Goal: Feedback & Contribution: Contribute content

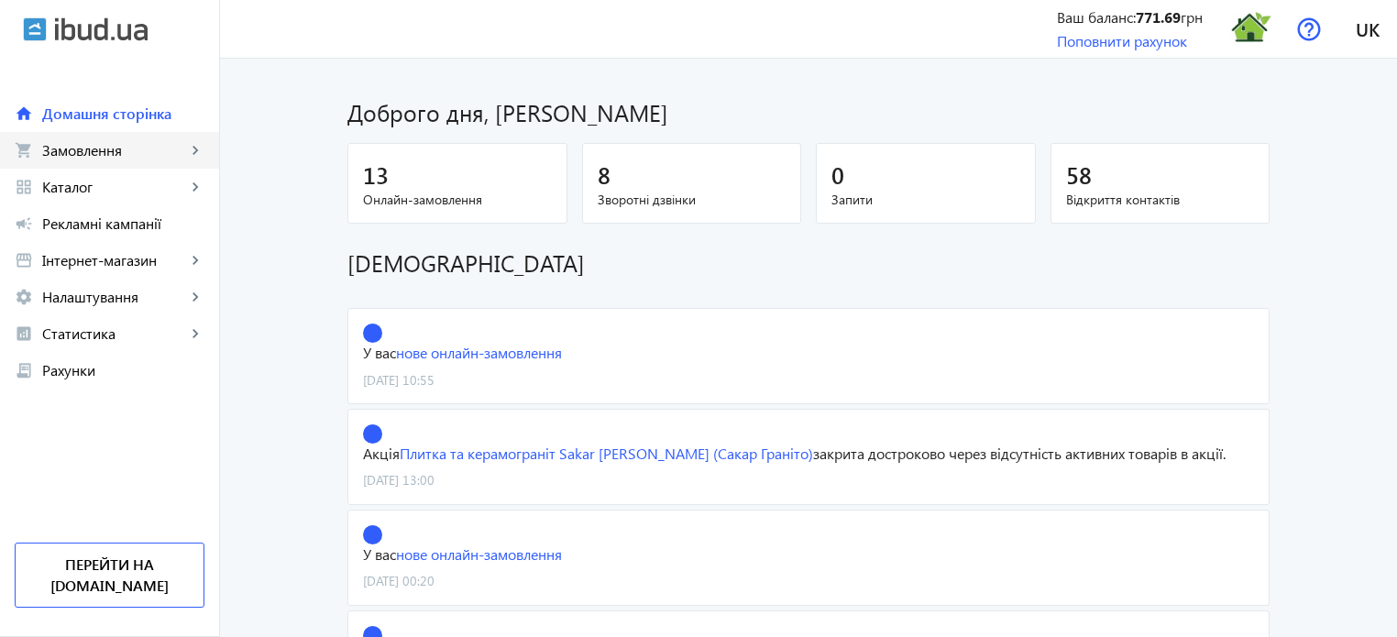
click at [98, 146] on span "Замовлення" at bounding box center [114, 150] width 144 height 18
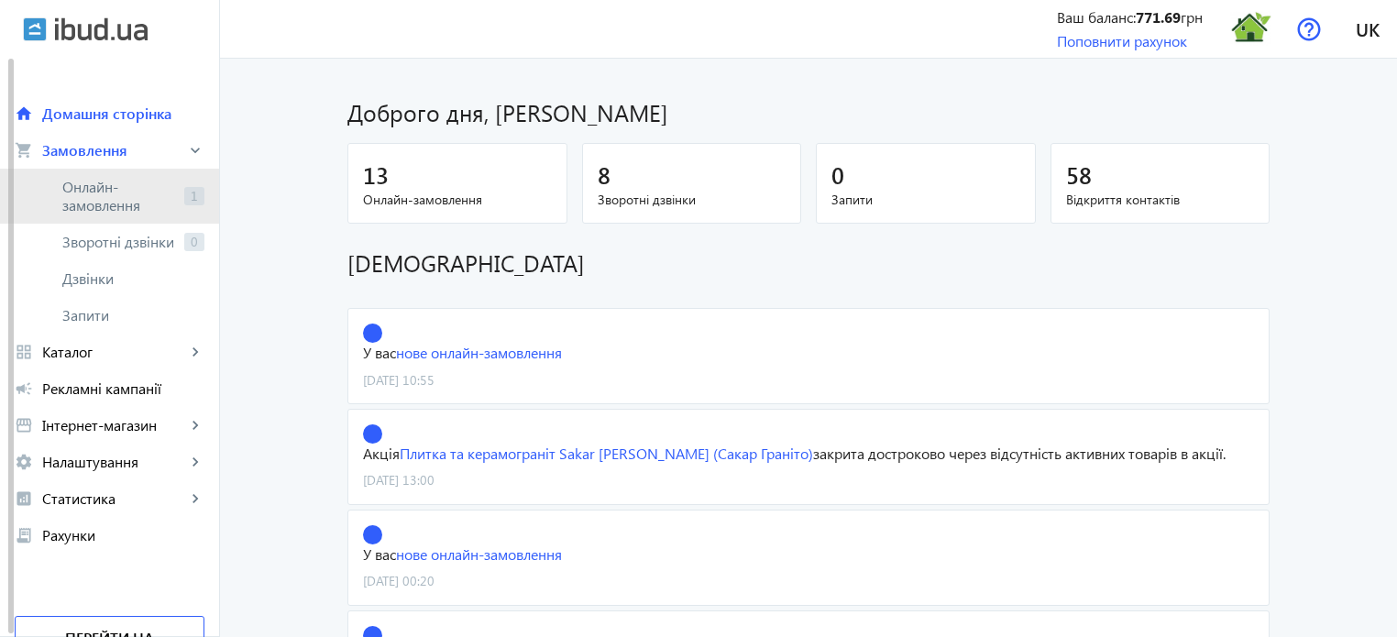
click at [172, 197] on span "Онлайн-замовлення" at bounding box center [119, 196] width 115 height 37
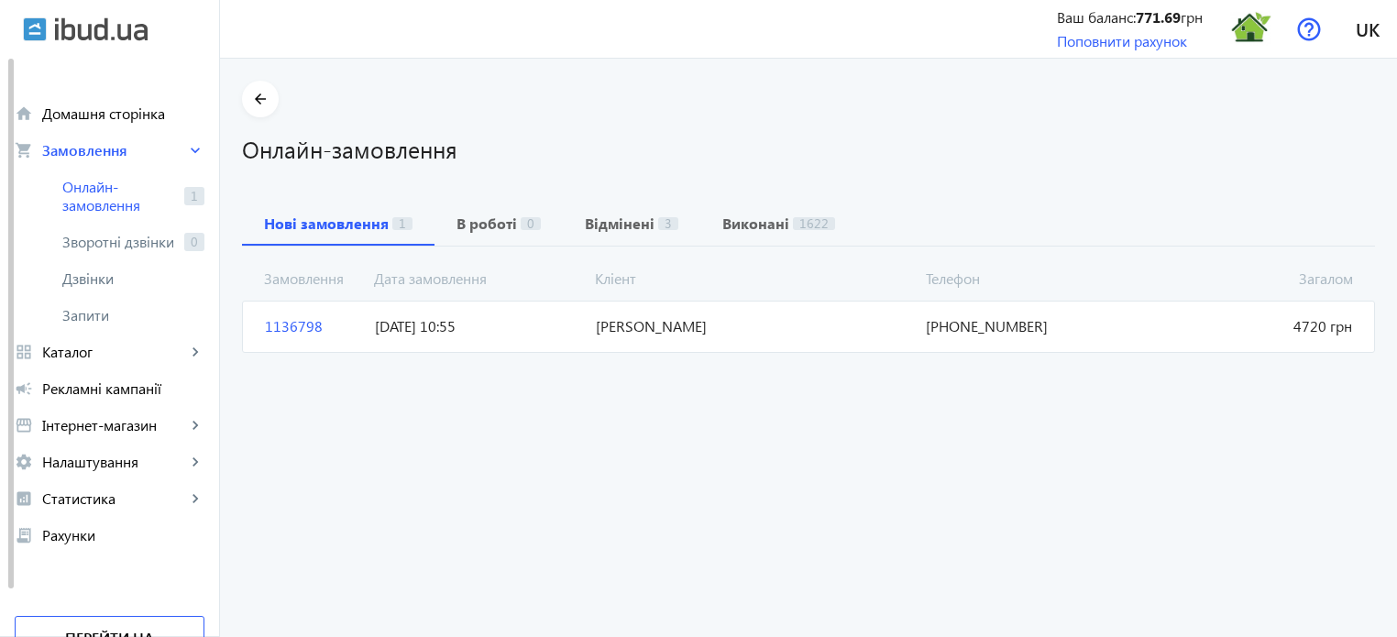
click at [286, 323] on span "1136798" at bounding box center [313, 326] width 110 height 20
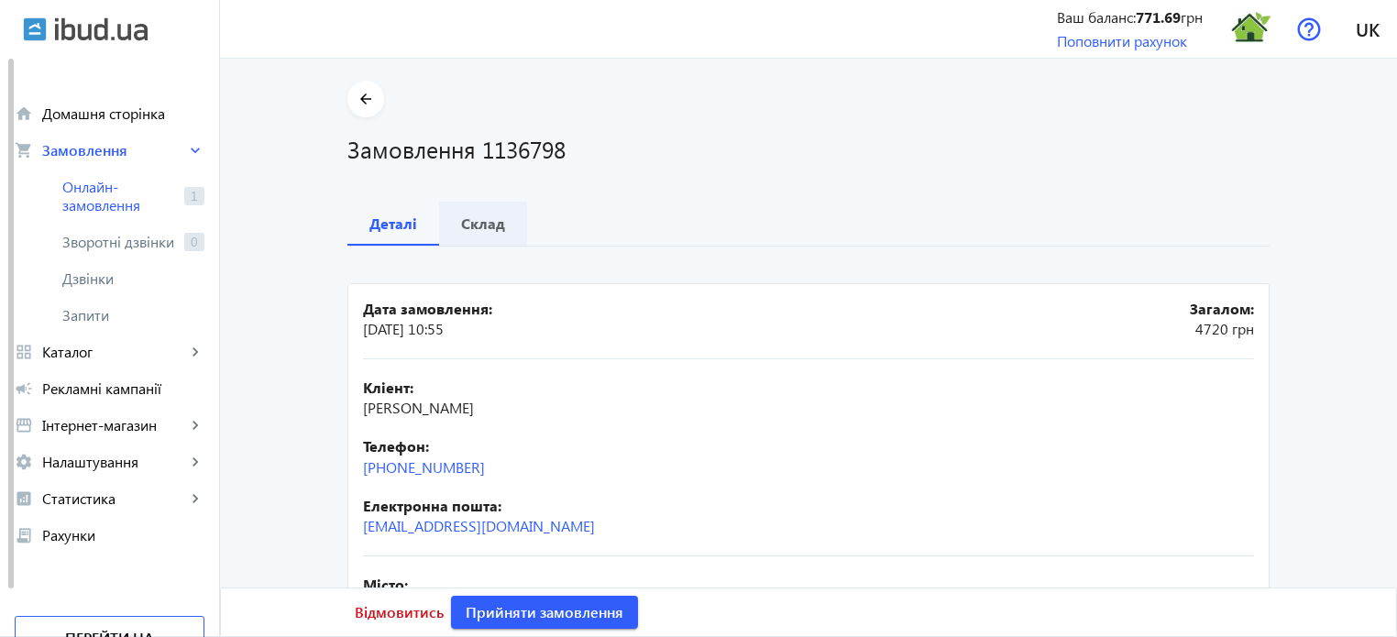
click at [484, 223] on b "Склад" at bounding box center [483, 223] width 44 height 15
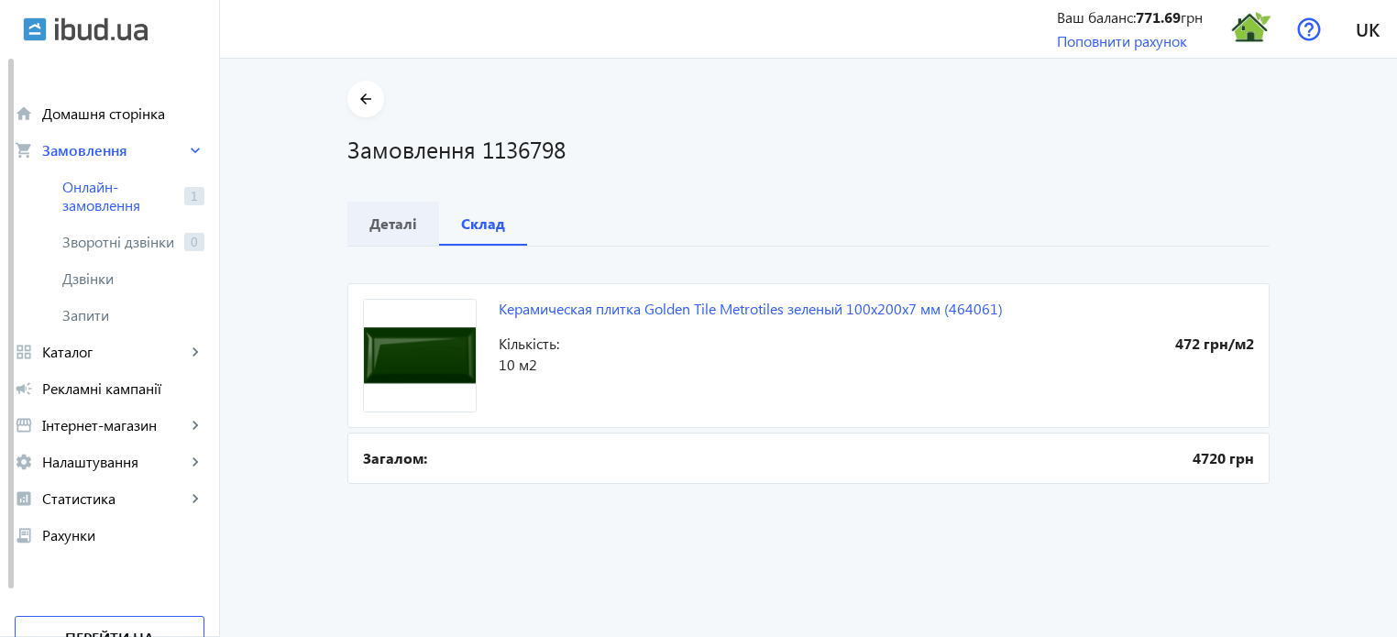
click at [400, 226] on b "Деталі" at bounding box center [393, 223] width 48 height 15
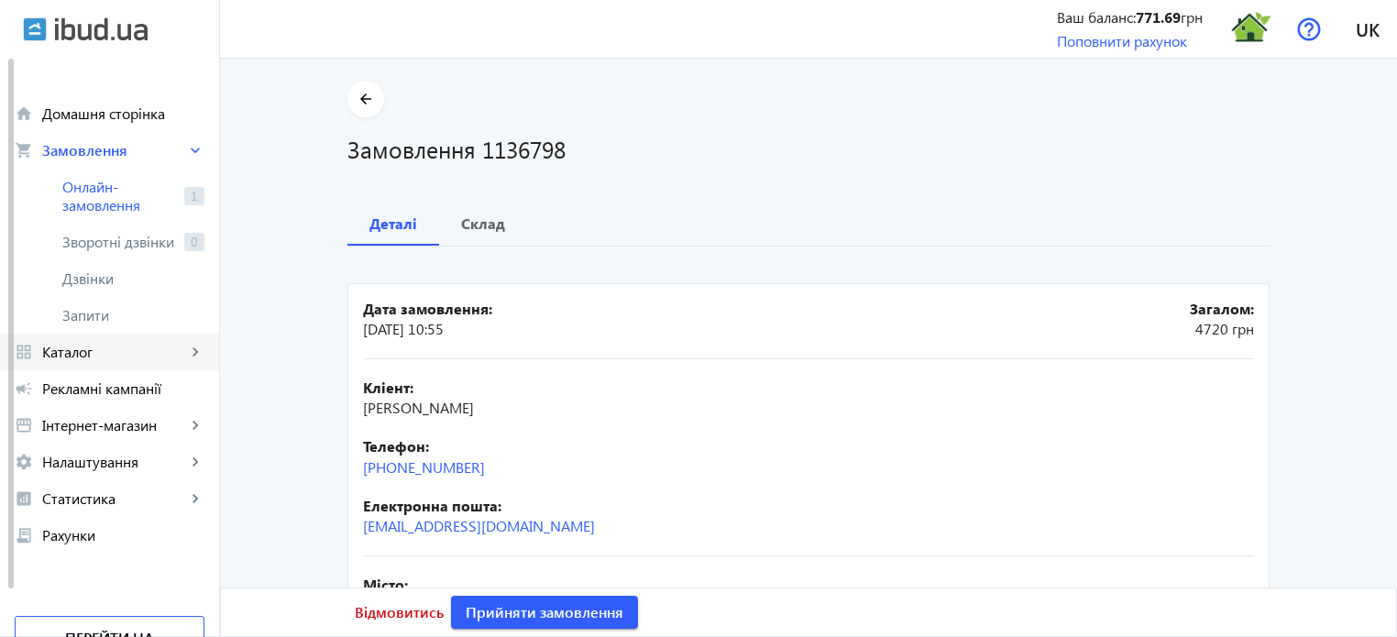
click at [146, 344] on span "Каталог" at bounding box center [114, 352] width 144 height 18
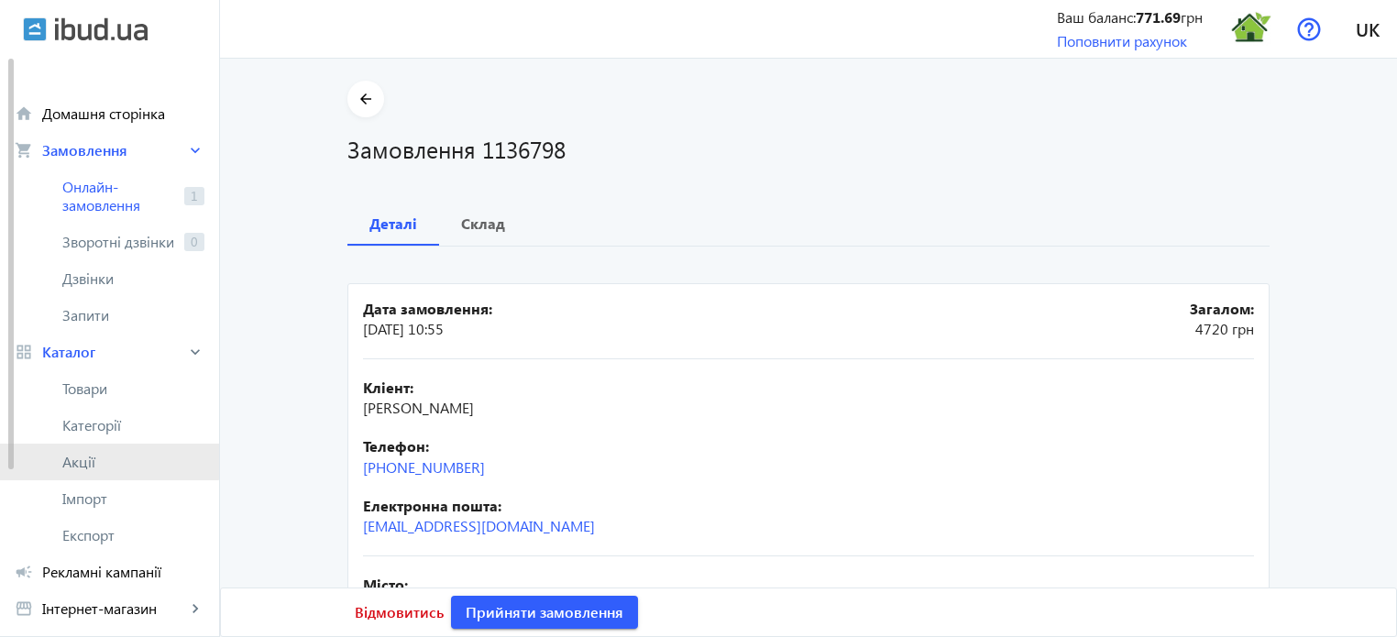
click at [85, 459] on span "Акції" at bounding box center [133, 462] width 142 height 18
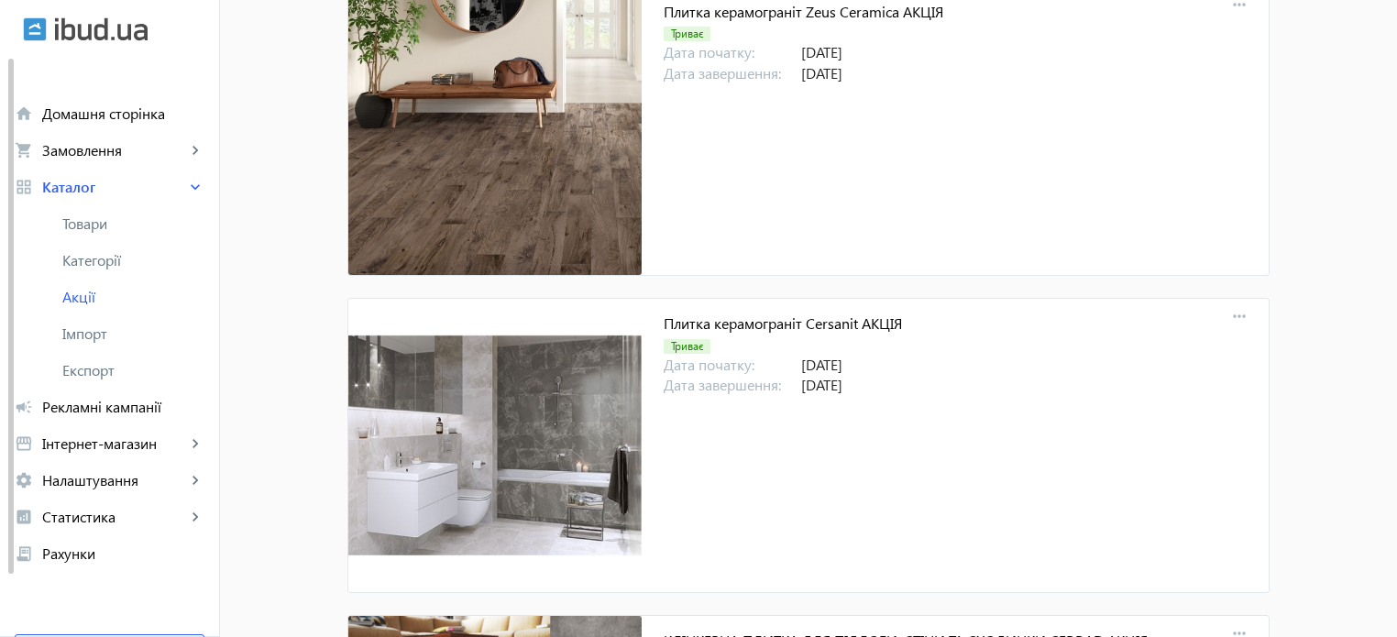
scroll to position [17462, 0]
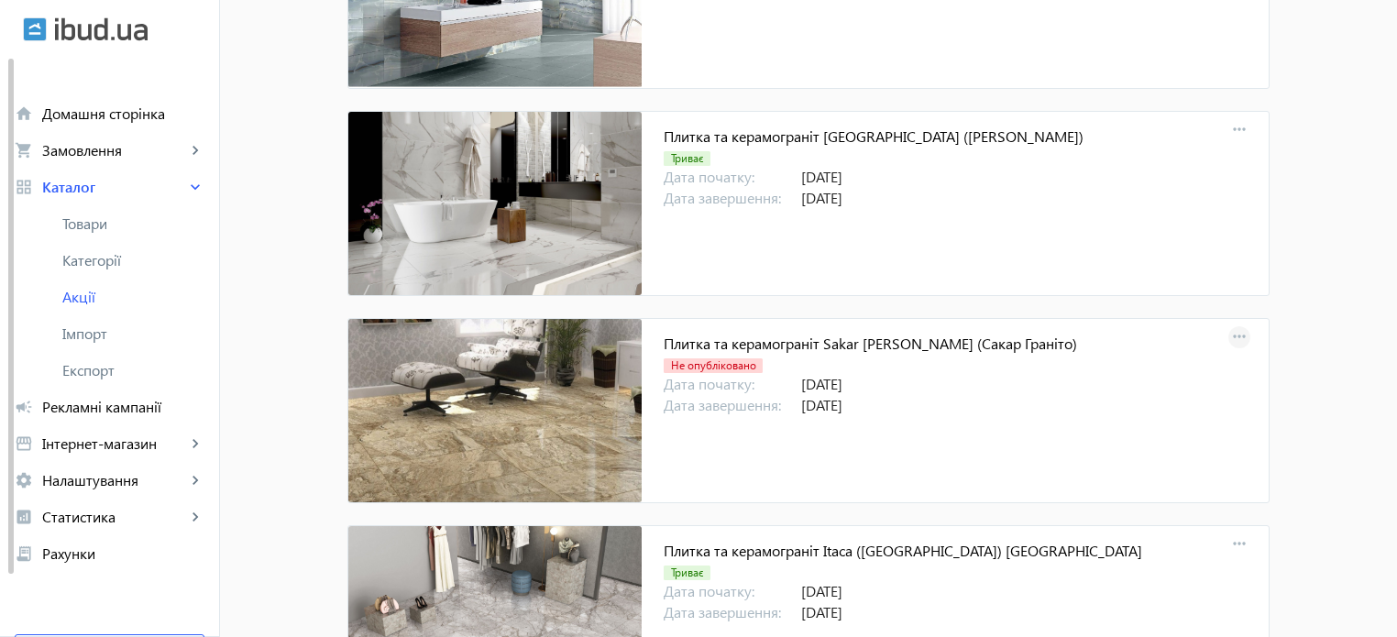
click at [1237, 325] on mat-icon "more_horiz" at bounding box center [1240, 338] width 26 height 26
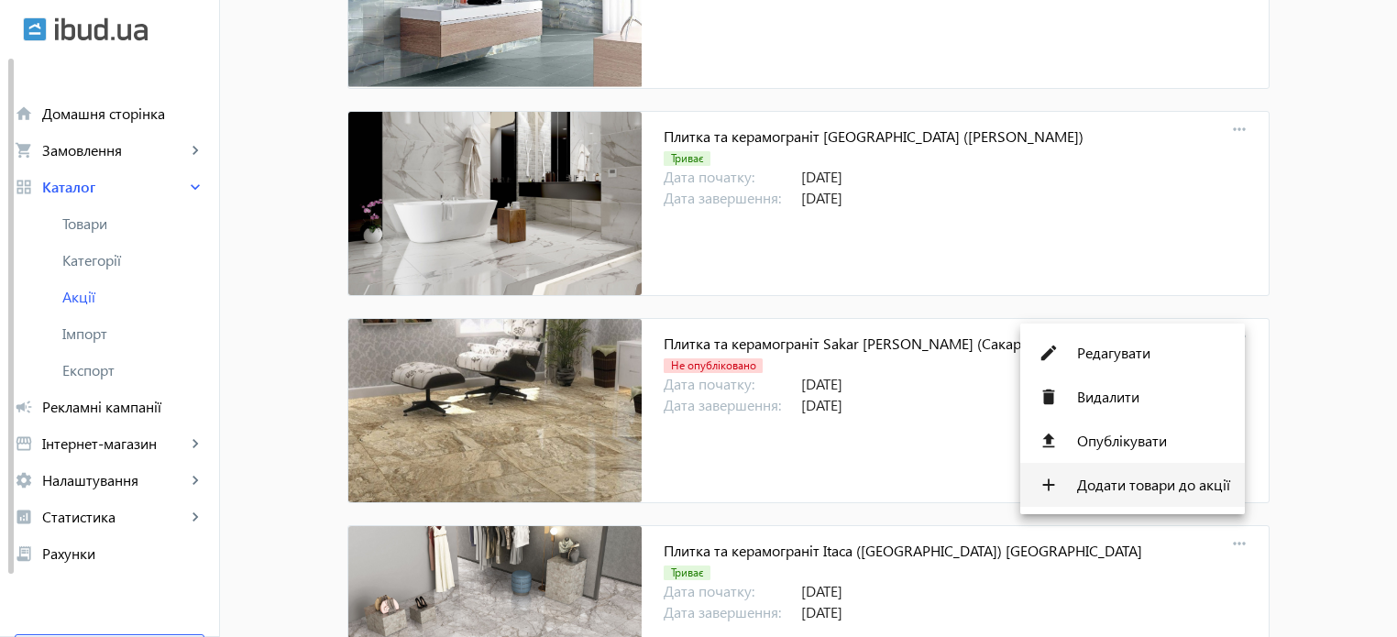
click at [1166, 487] on span "Додати товари до акції" at bounding box center [1153, 485] width 153 height 15
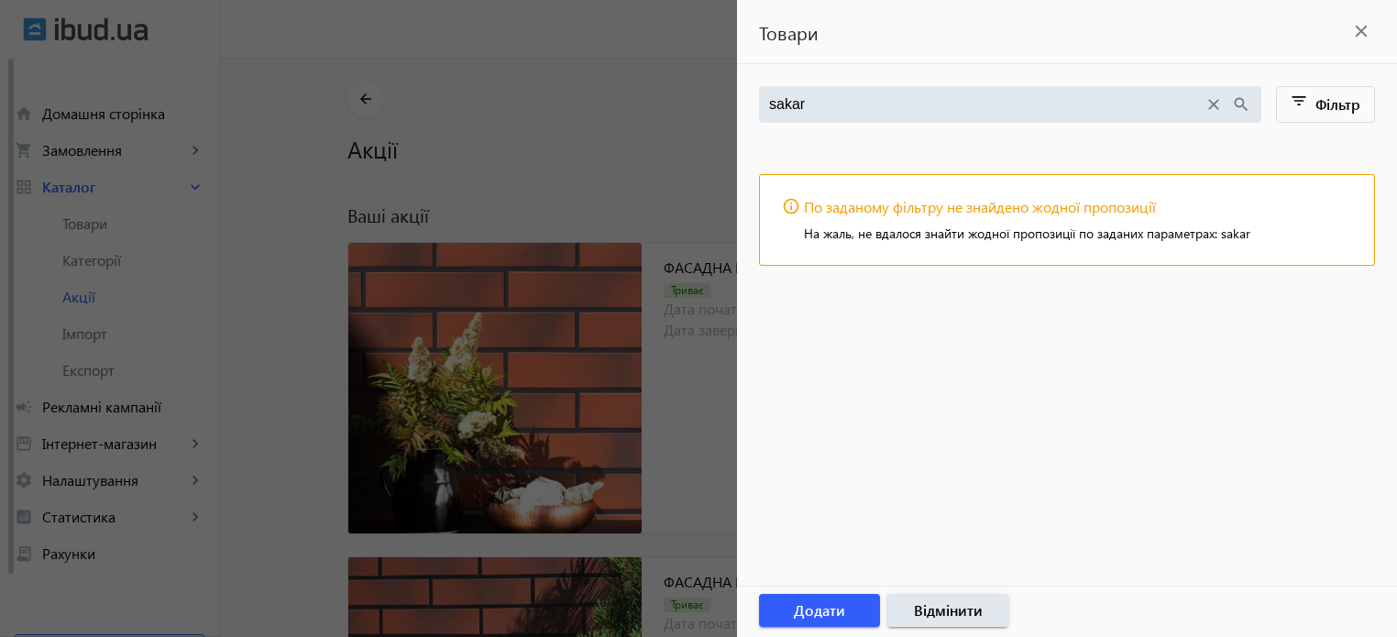
type input "sakar"
click at [1354, 30] on mat-icon "close" at bounding box center [1362, 31] width 28 height 28
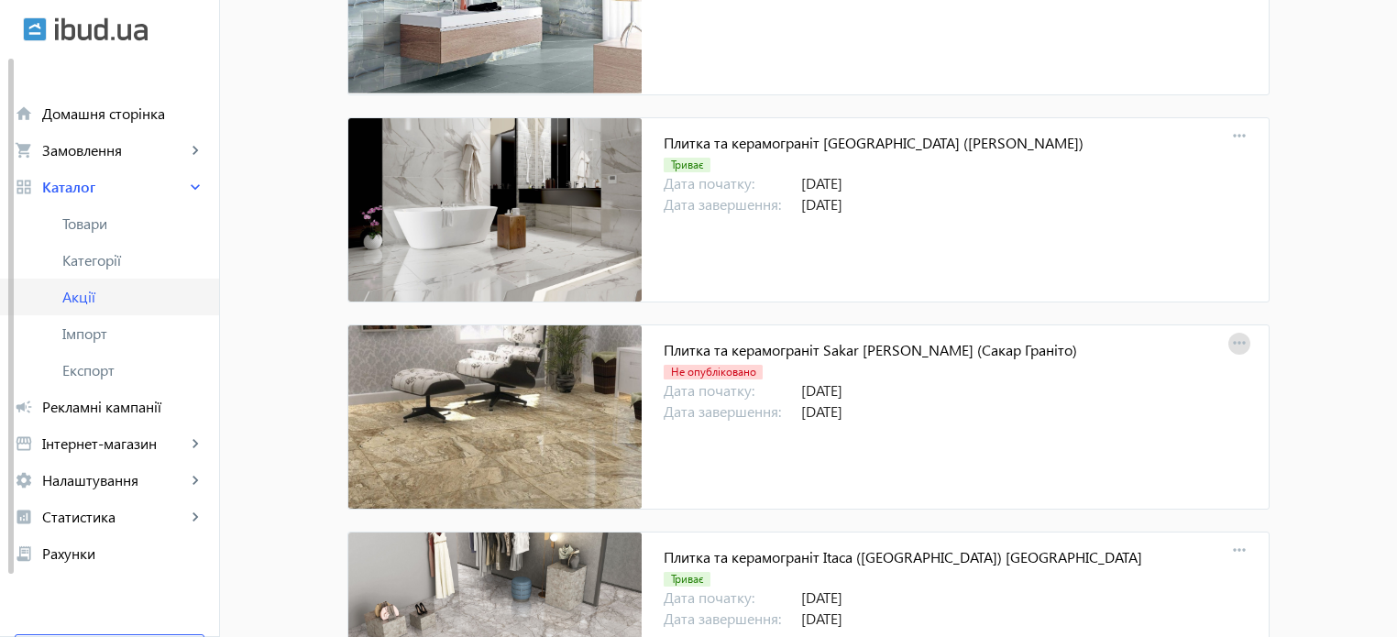
drag, startPoint x: 91, startPoint y: 301, endPoint x: 110, endPoint y: 290, distance: 22.2
click at [1235, 331] on mat-icon "more_horiz" at bounding box center [1240, 344] width 26 height 26
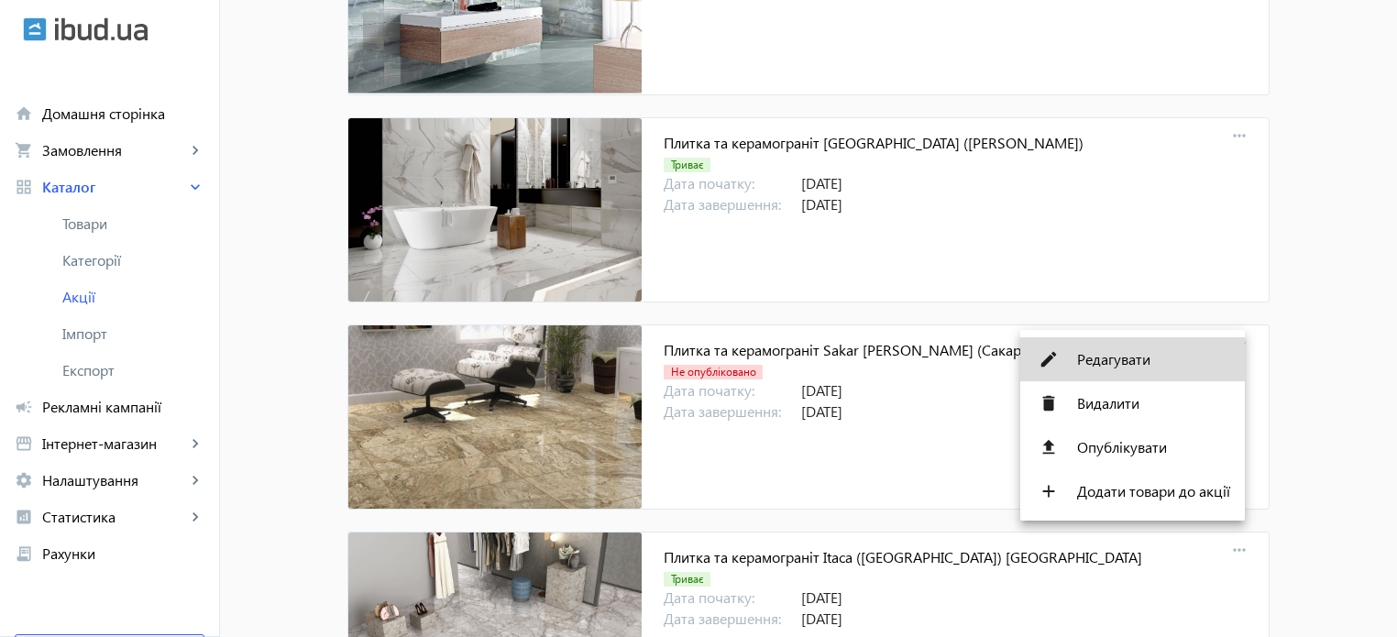
click at [1119, 362] on span "Редагувати" at bounding box center [1153, 359] width 153 height 15
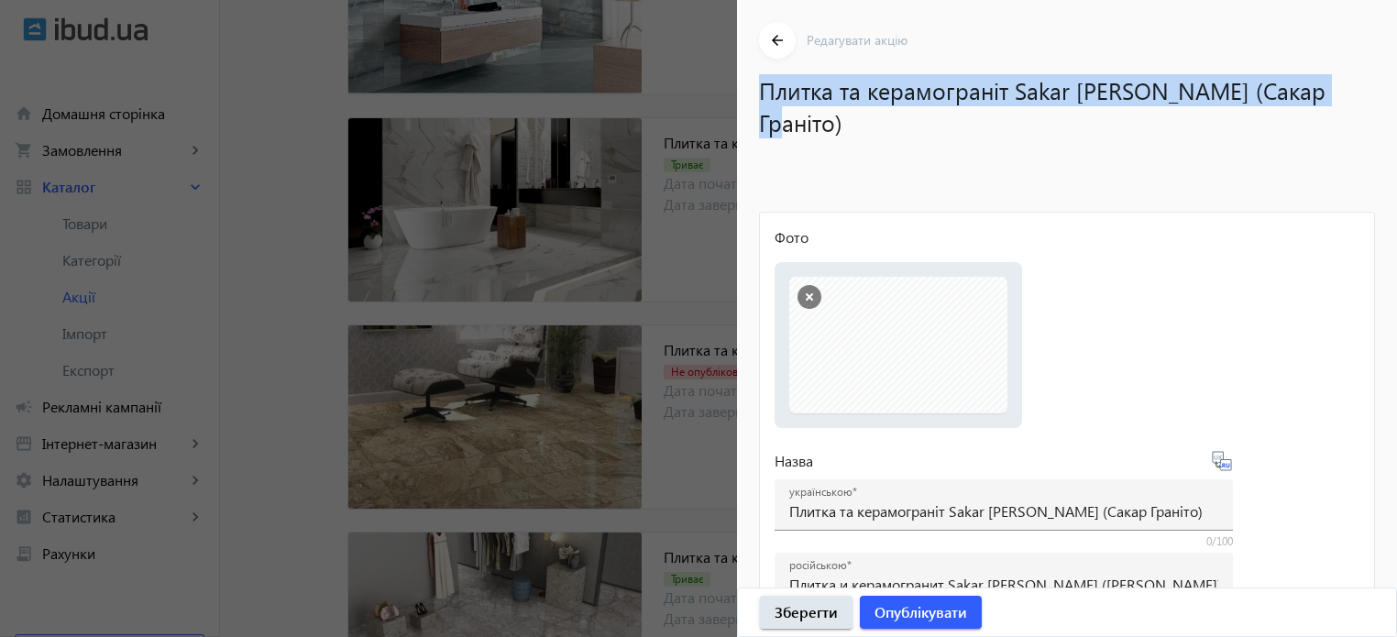
drag, startPoint x: 763, startPoint y: 88, endPoint x: 1320, endPoint y: 83, distance: 557.4
click at [1320, 83] on h1 "Плитка та керамограніт Sakar [PERSON_NAME] (Сакар Граніто)" at bounding box center [1058, 106] width 598 height 64
copy h1 "Плитка та керамограніт Sakar [PERSON_NAME] (Сакар Граніто)"
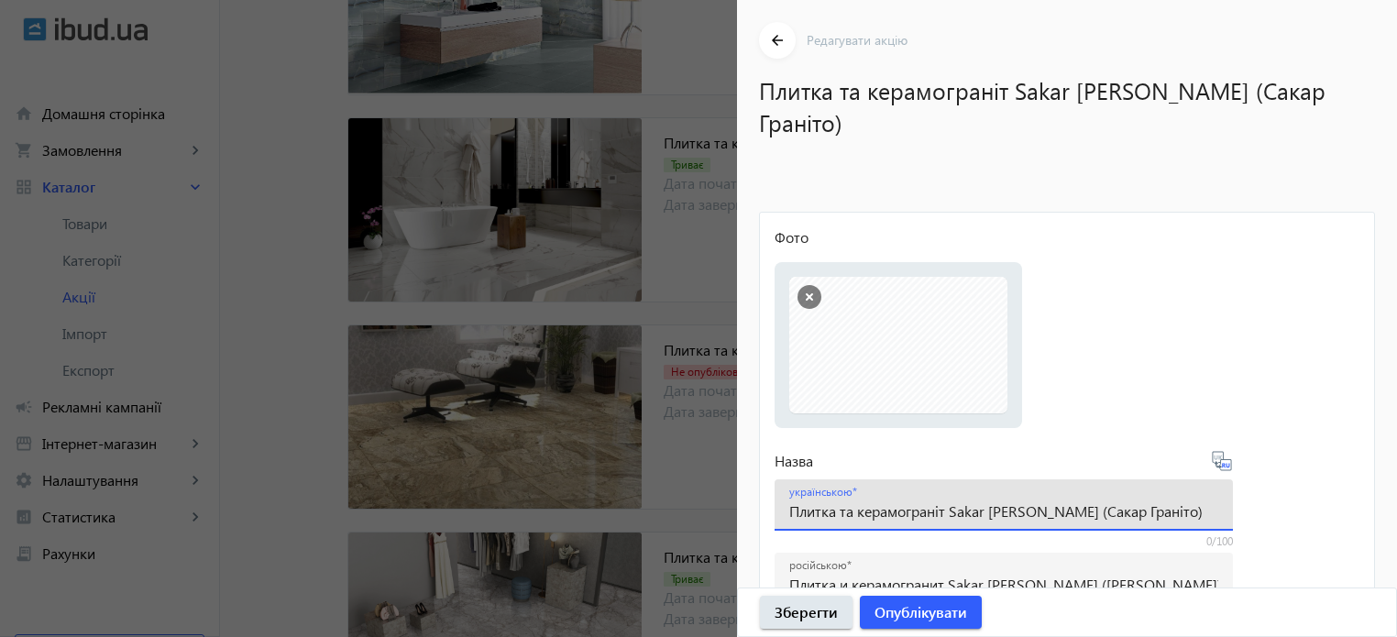
drag, startPoint x: 1162, startPoint y: 483, endPoint x: 433, endPoint y: 422, distance: 732.3
click at [897, 335] on li "2231967d876de189777876789539921-cbeb327f88.jpg 2231967d876de189777876789539921-…" at bounding box center [898, 345] width 218 height 137
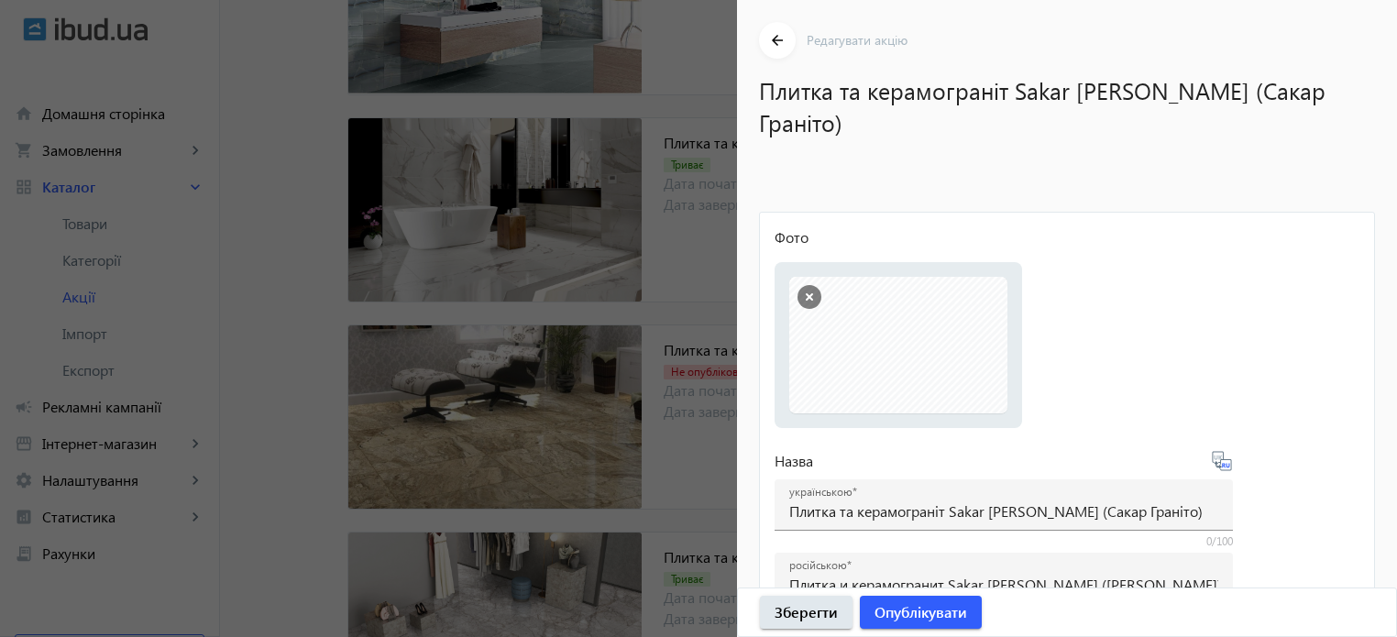
click at [859, 294] on li "2231967d876de189777876789539921-cbeb327f88.jpg 2231967d876de189777876789539921-…" at bounding box center [898, 345] width 218 height 137
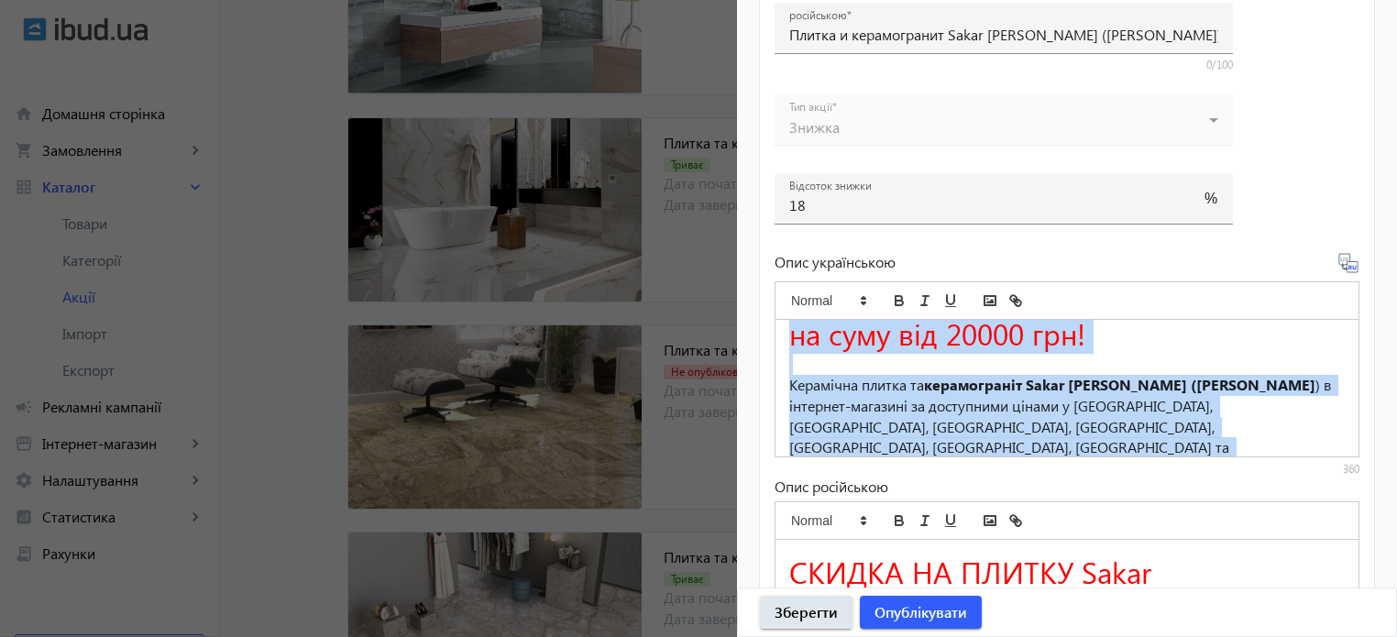
scroll to position [114, 0]
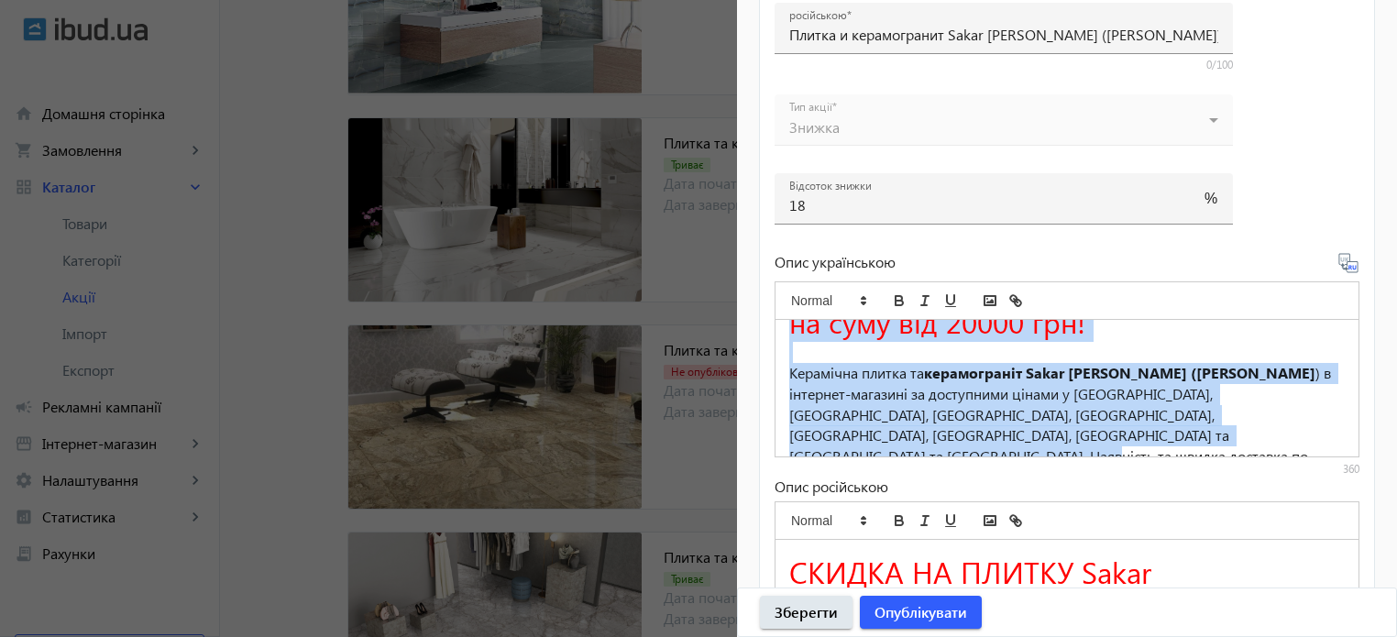
drag, startPoint x: 791, startPoint y: 311, endPoint x: 1317, endPoint y: 478, distance: 552.0
click at [1317, 478] on div "Опис українською ЗНИЖКА НА ПЛИТКУ Sakar Granito 18% ДІЄ ПРИ ПОКУПЦІ на суму від…" at bounding box center [1067, 474] width 585 height 445
copy div "ЗНИЖКА НА ПЛИТКУ Sakar Granito 18% ДІЄ ПРИ ПОКУПЦІ на суму від 20000 грн! Керам…"
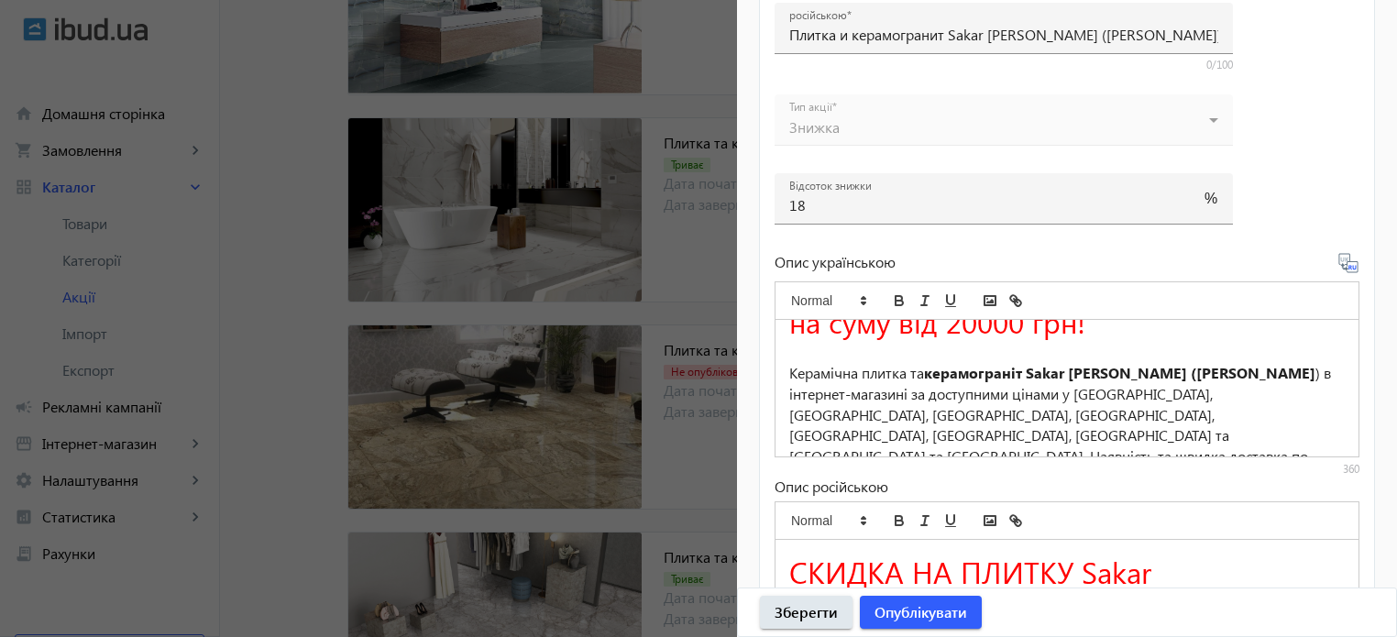
click at [667, 200] on div at bounding box center [698, 318] width 1397 height 637
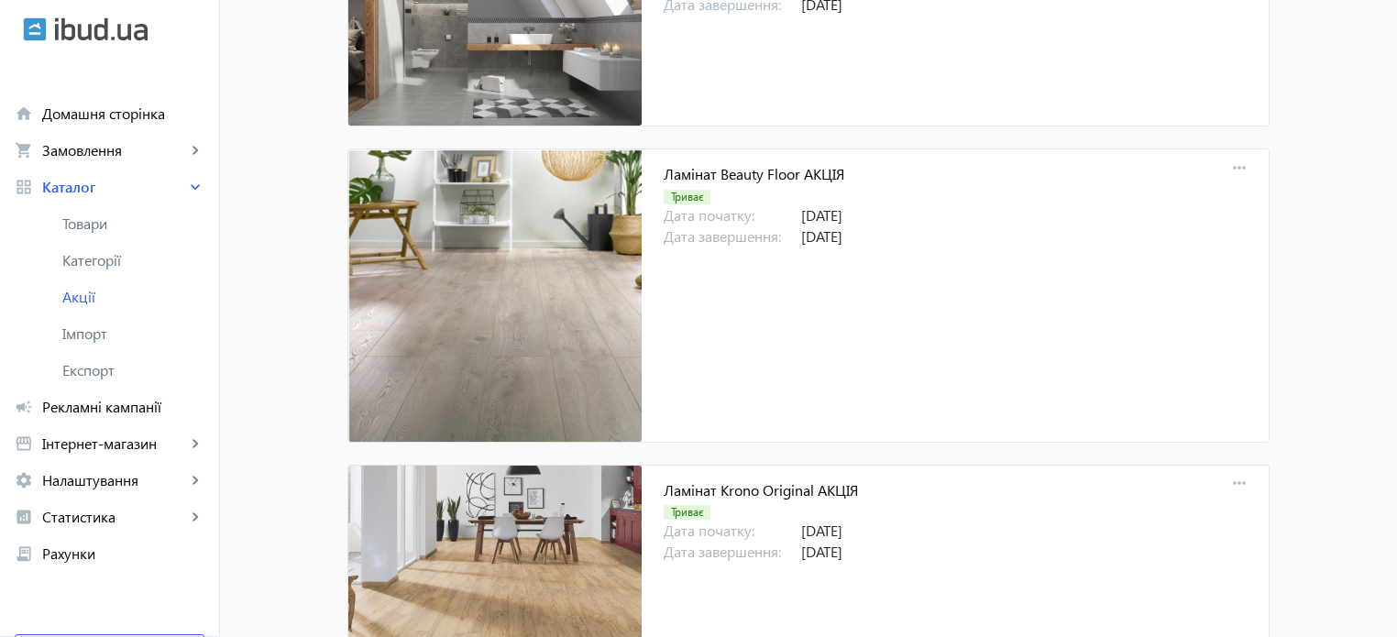
scroll to position [18739, 0]
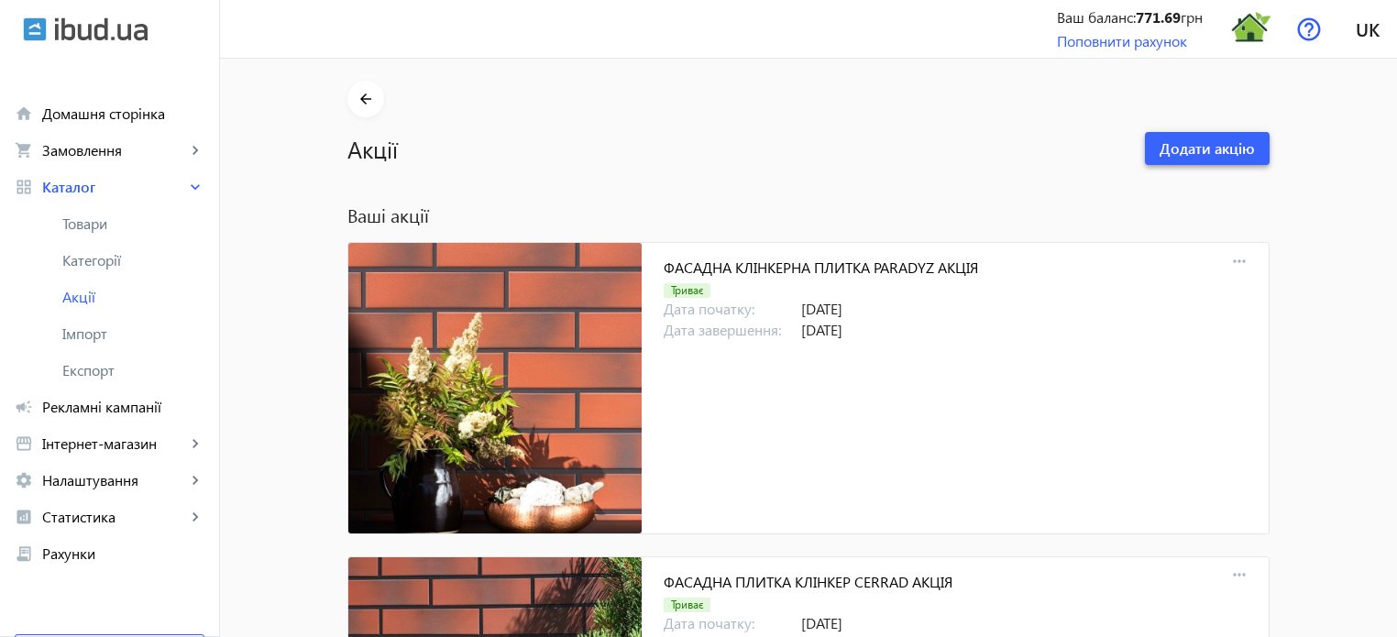
click at [1214, 159] on span at bounding box center [1207, 149] width 125 height 44
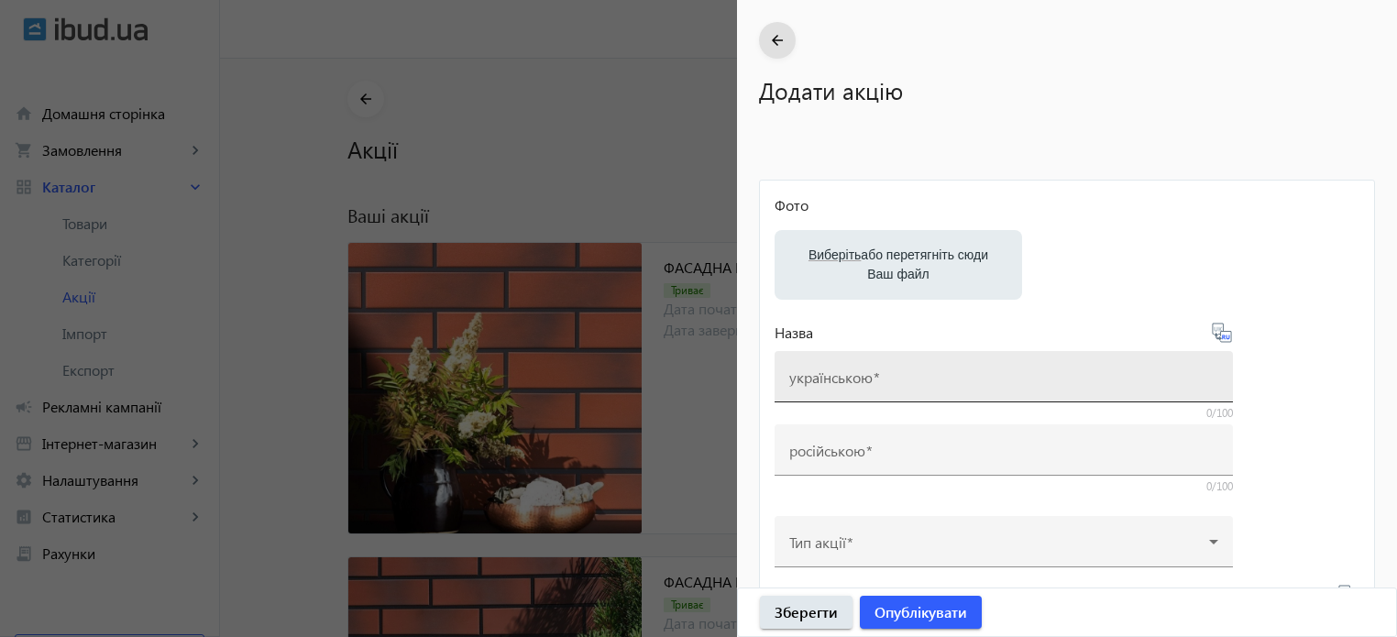
click at [816, 373] on mat-label "українською" at bounding box center [830, 377] width 83 height 19
click at [816, 373] on input "українською" at bounding box center [1003, 382] width 429 height 19
paste input "Плитка та керамограніт Sakar [PERSON_NAME] (Сакар Граніто)"
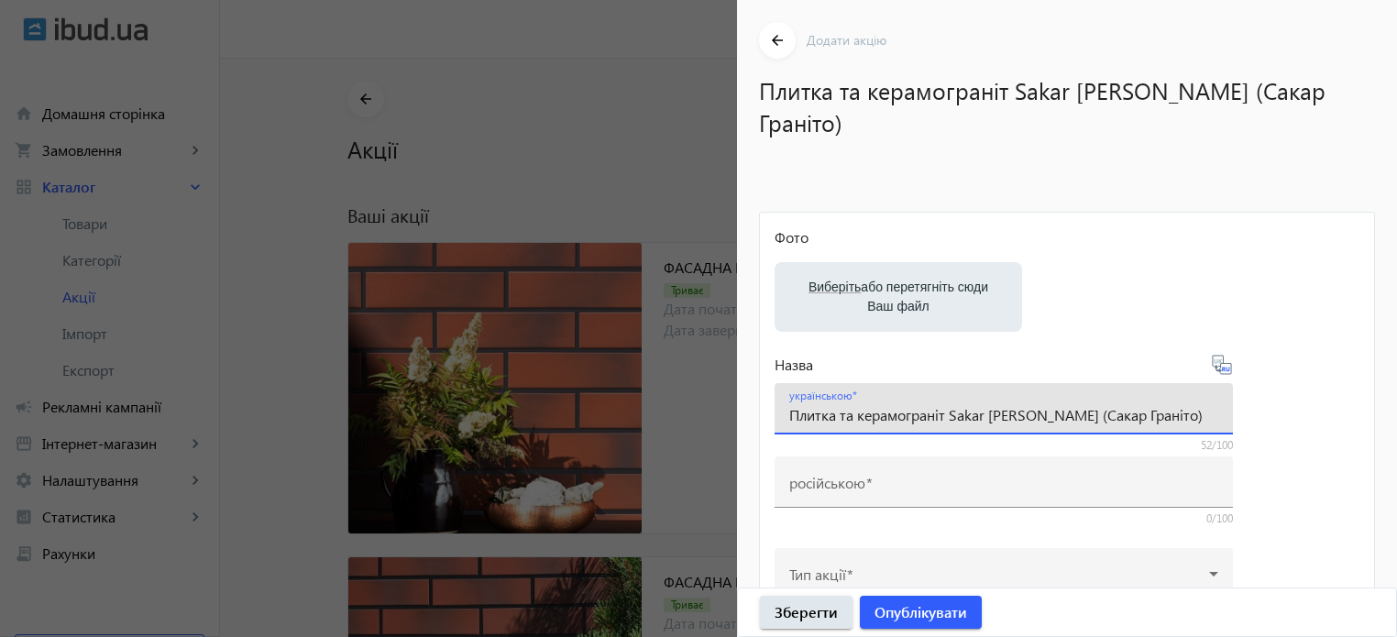
type input "Плитка та керамограніт Sakar [PERSON_NAME] (Сакар Граніто)"
click at [1225, 354] on icon at bounding box center [1222, 365] width 22 height 22
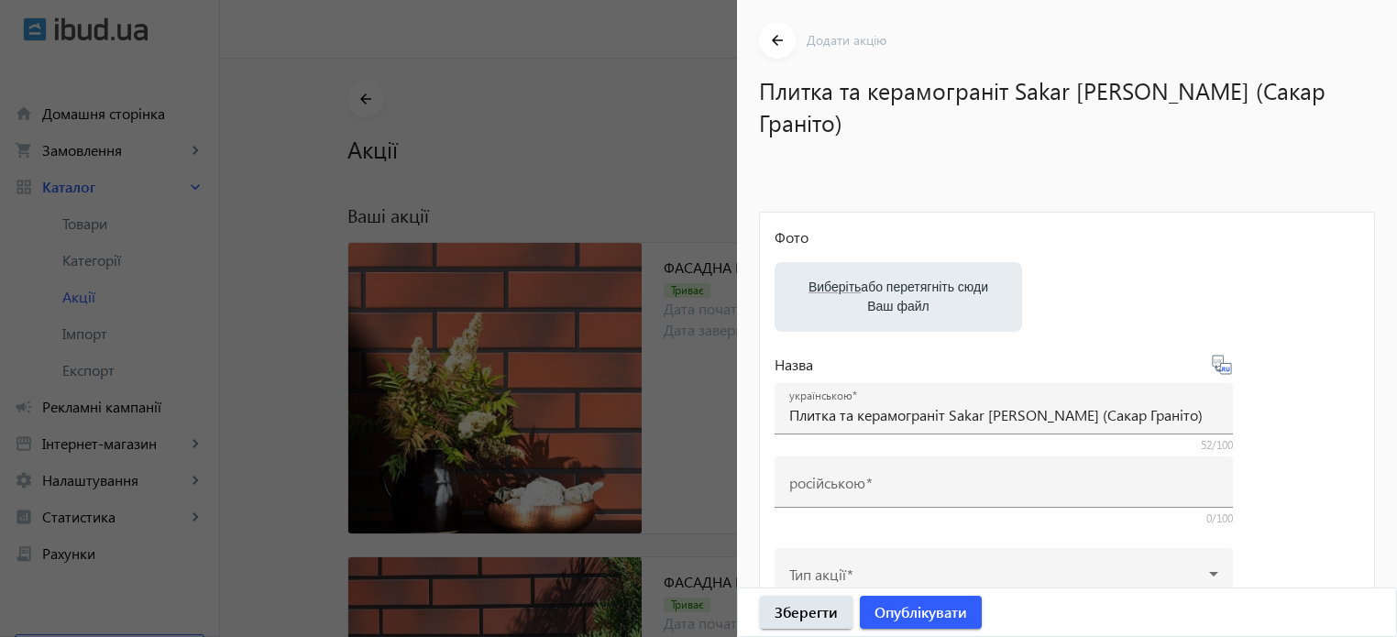
type input "Плитка и керамогранит Sakar Granito (Сакар Гранито)"
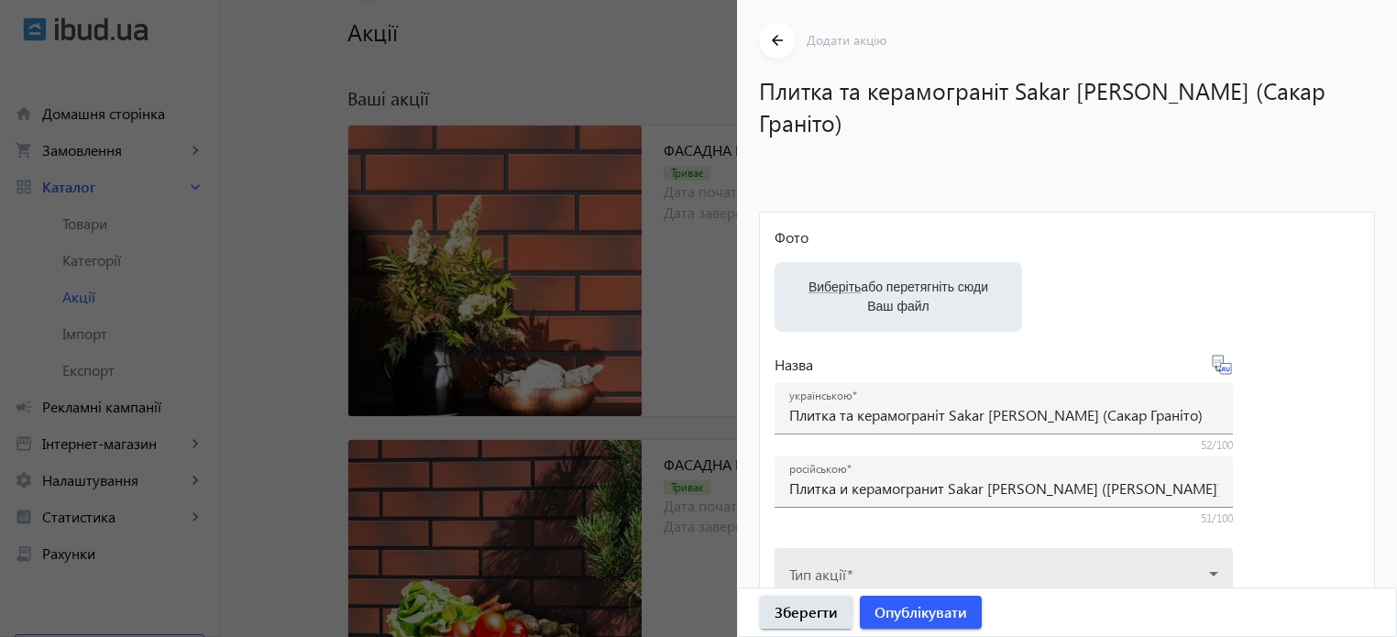
scroll to position [183, 0]
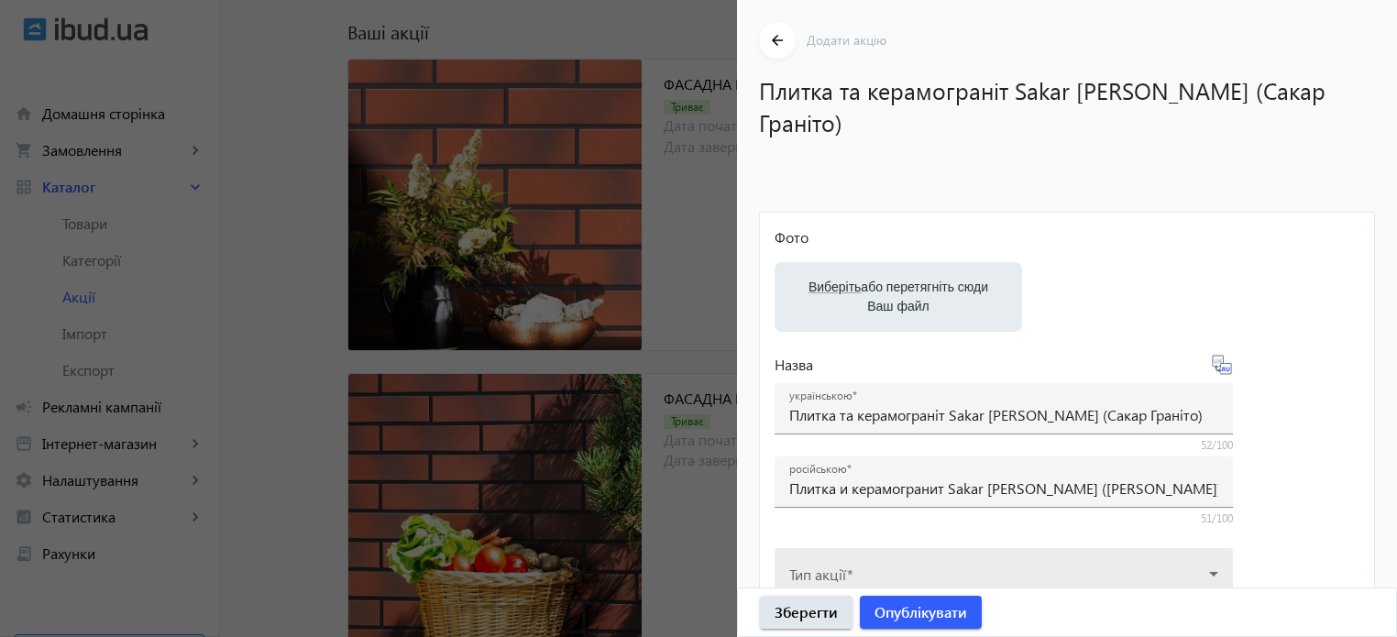
click at [1216, 563] on icon at bounding box center [1214, 574] width 22 height 22
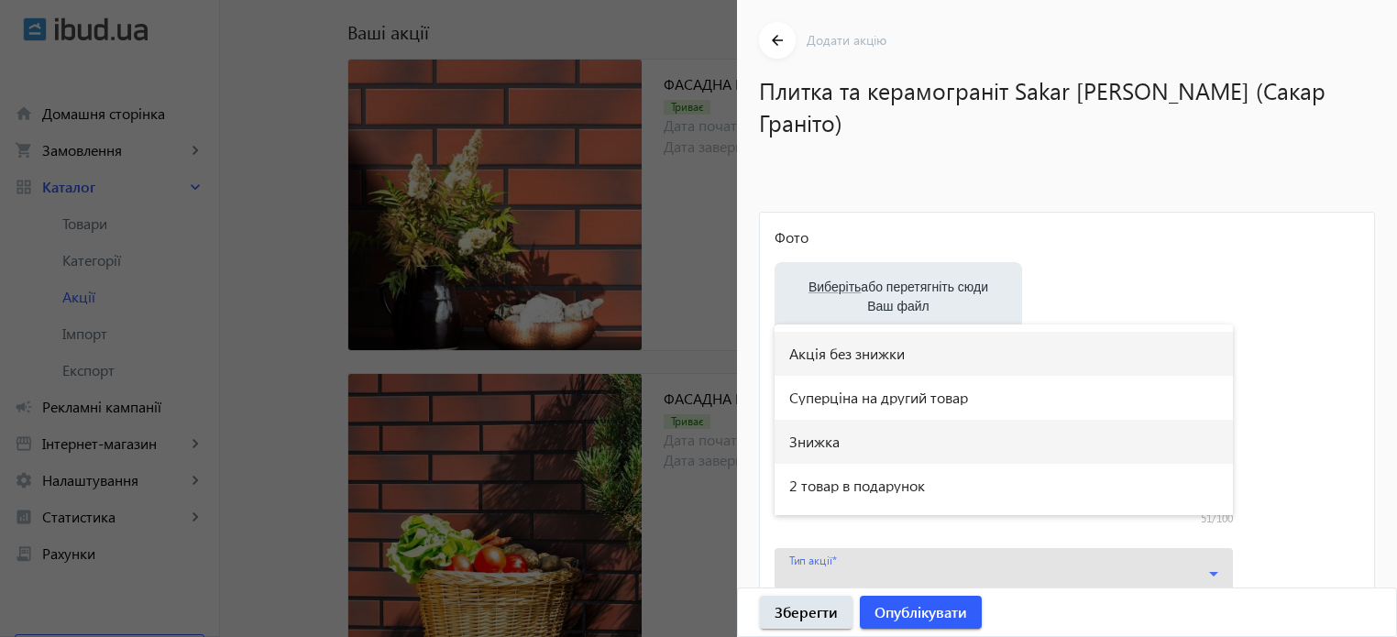
click at [857, 439] on mat-option "Знижка" at bounding box center [1004, 442] width 458 height 44
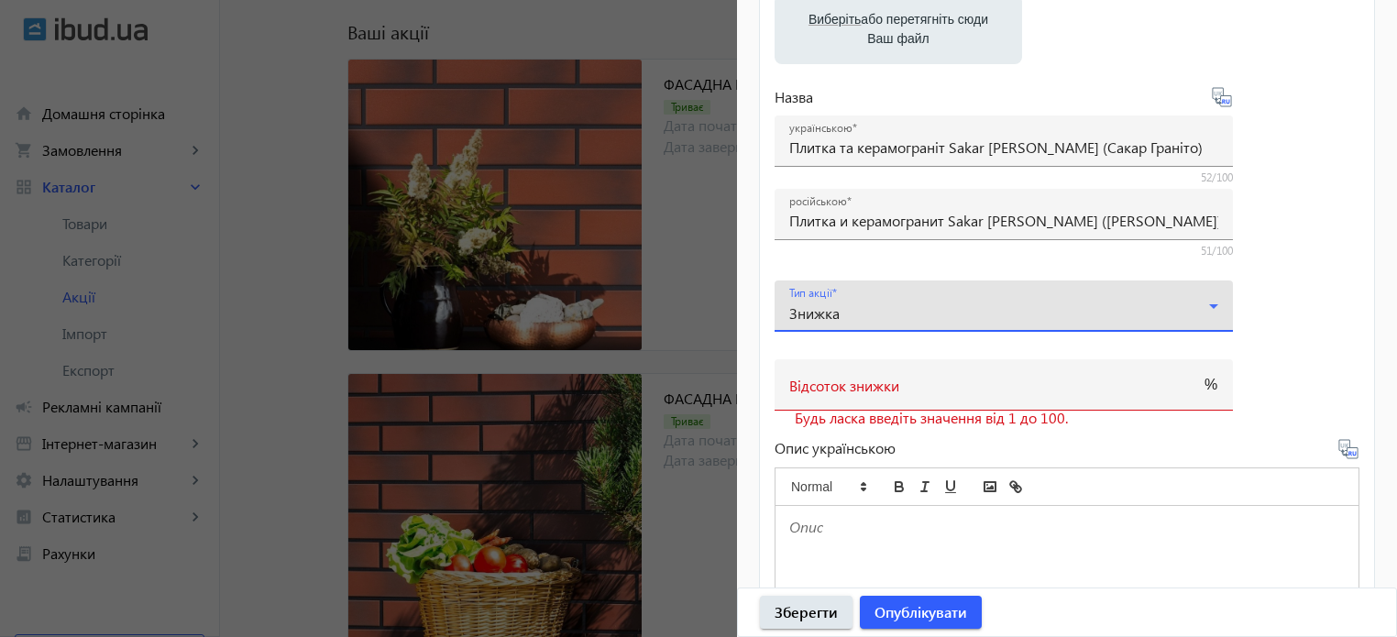
scroll to position [275, 0]
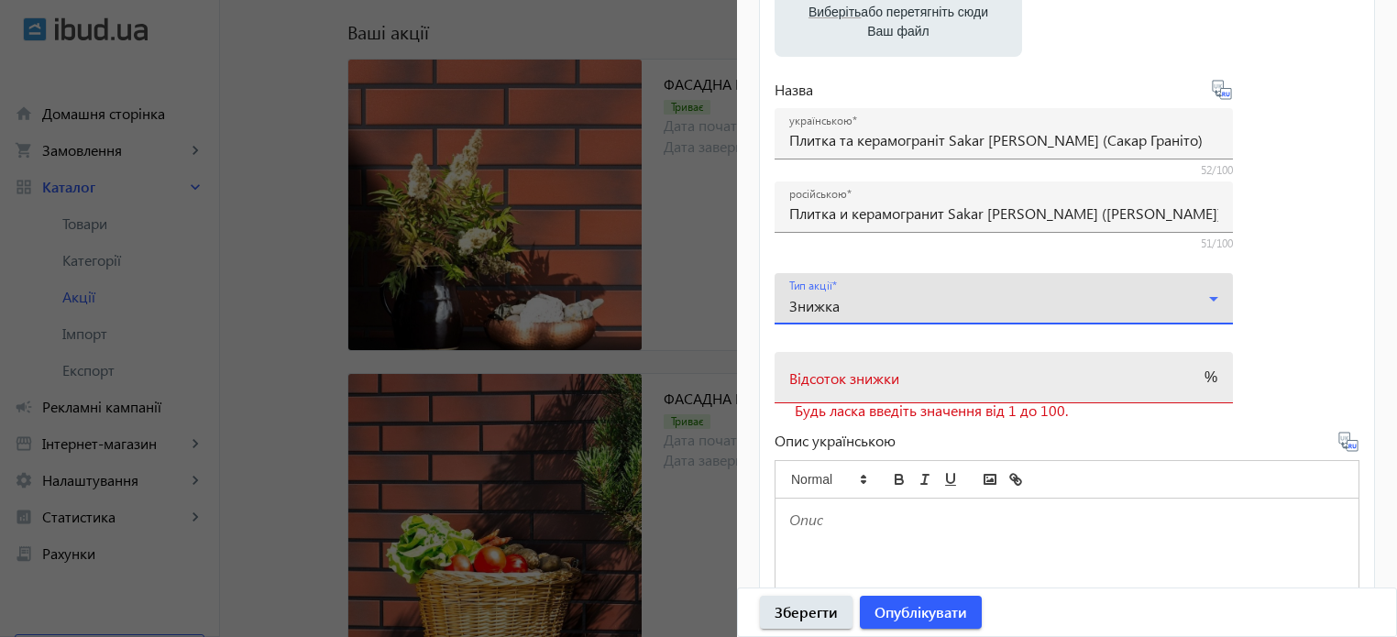
click at [924, 374] on input "Відсоток знижки" at bounding box center [987, 383] width 396 height 19
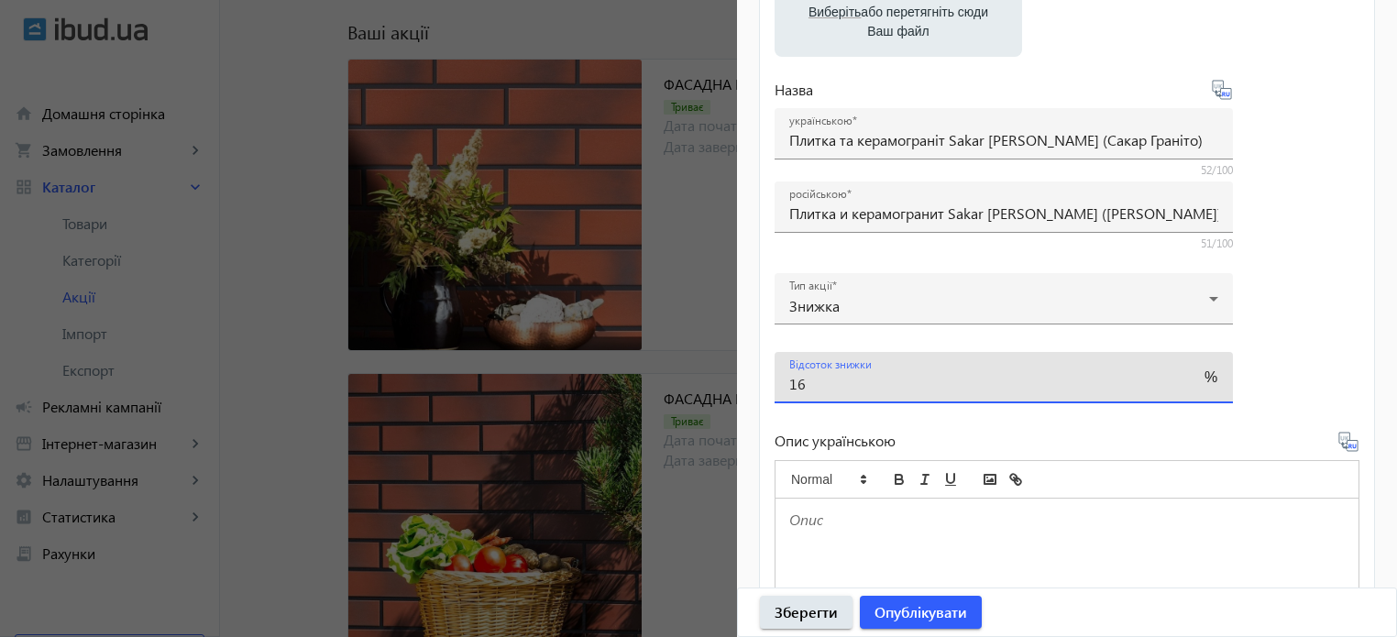
type input "16"
click at [886, 510] on p at bounding box center [1067, 520] width 556 height 21
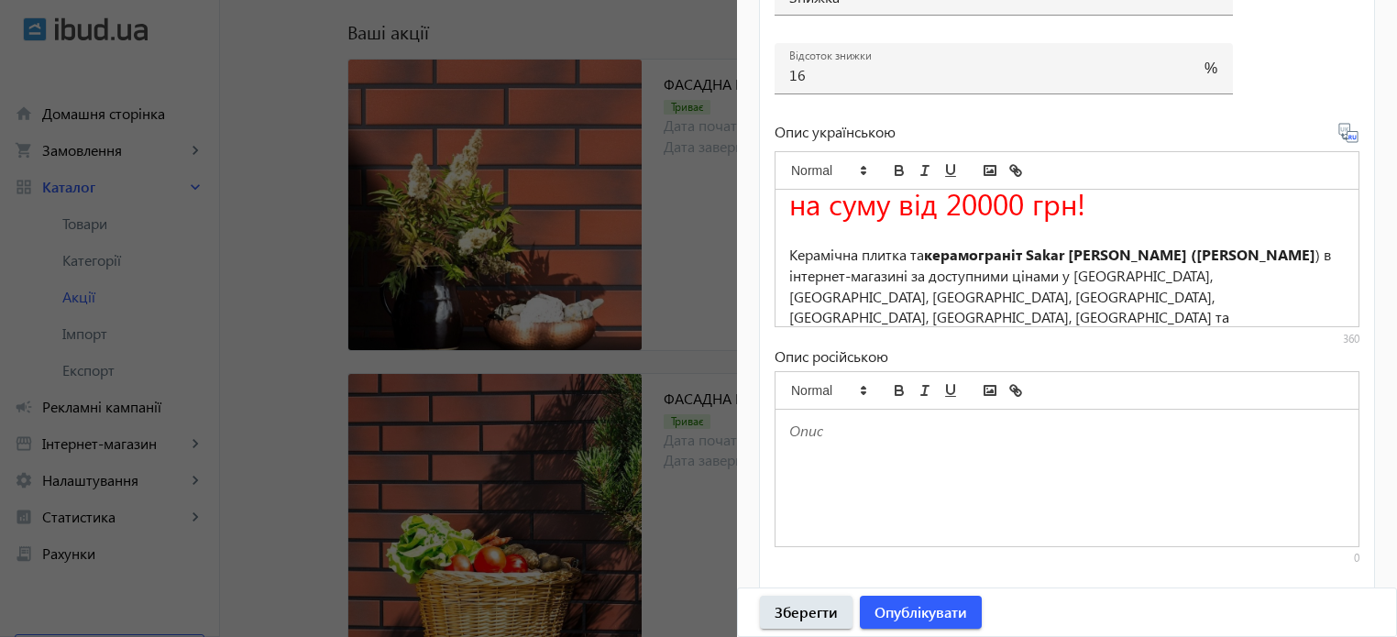
scroll to position [642, 0]
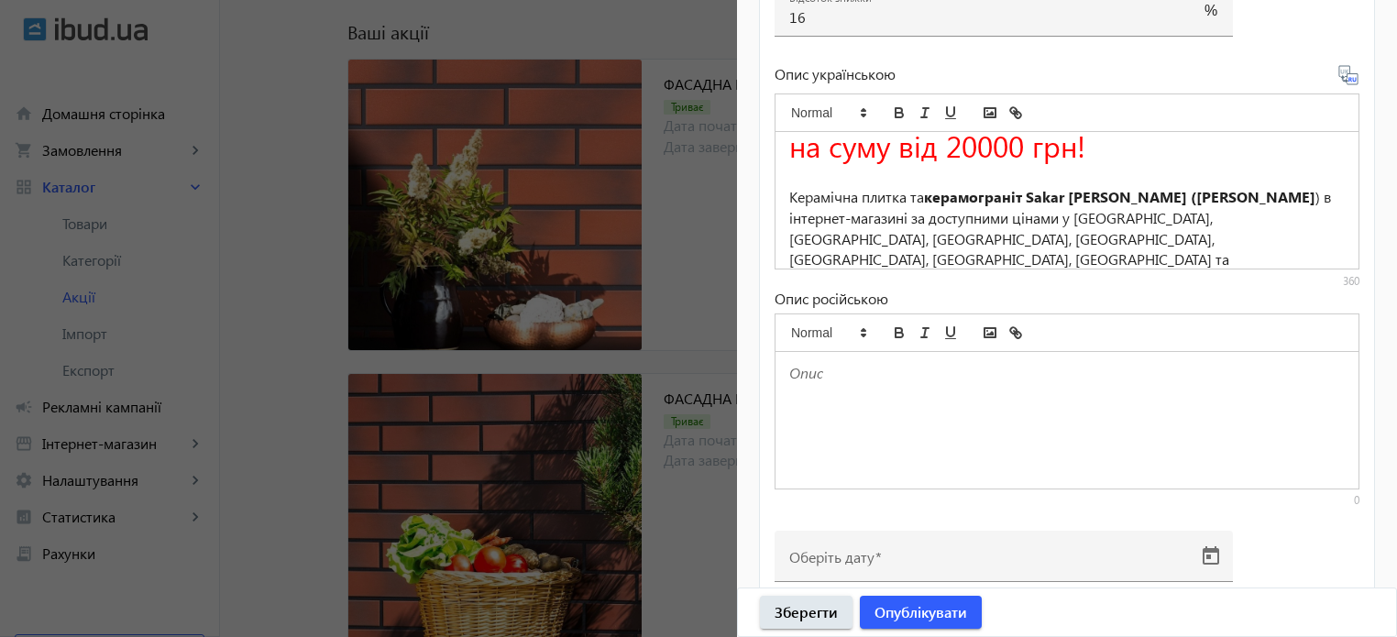
click at [1353, 78] on icon at bounding box center [1355, 80] width 4 height 5
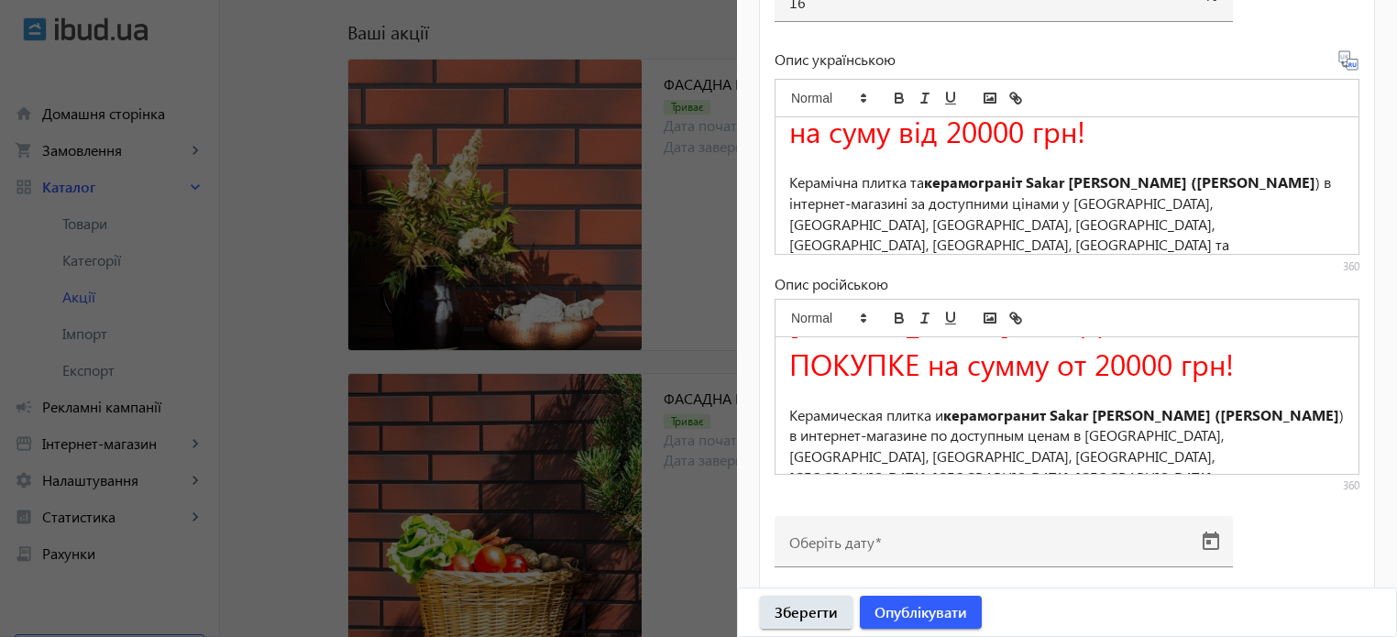
scroll to position [114, 0]
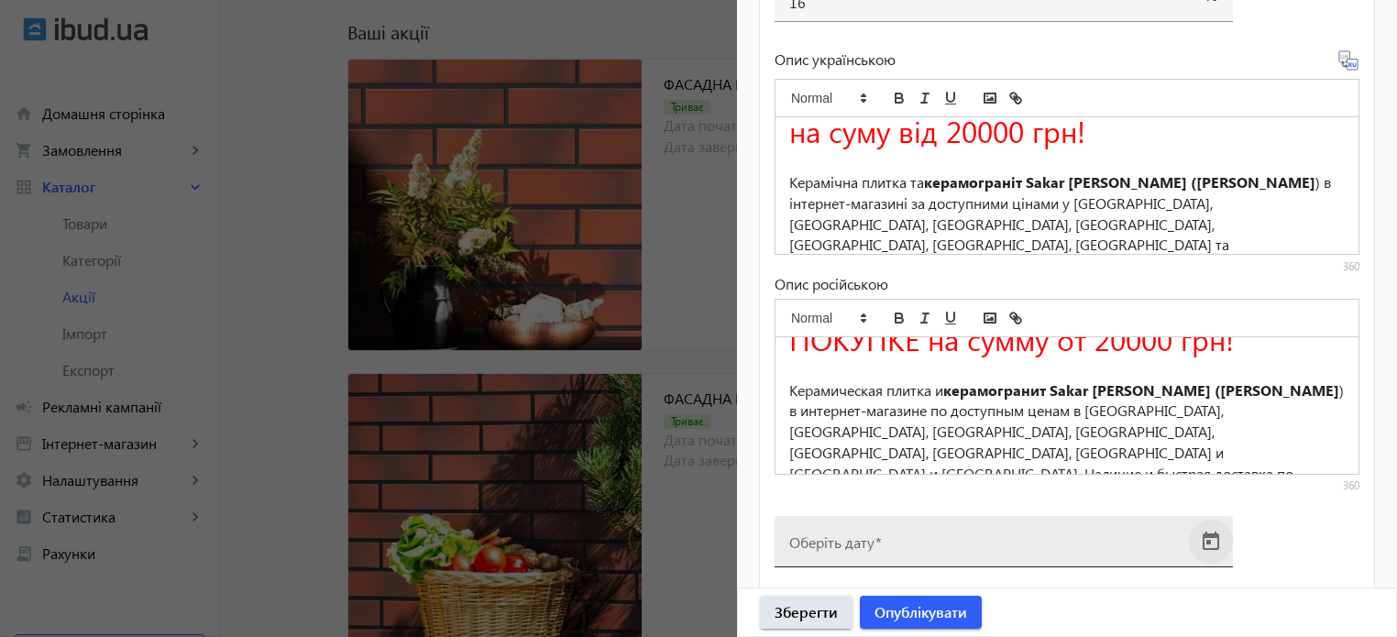
click at [1210, 520] on span "Open calendar" at bounding box center [1211, 542] width 44 height 44
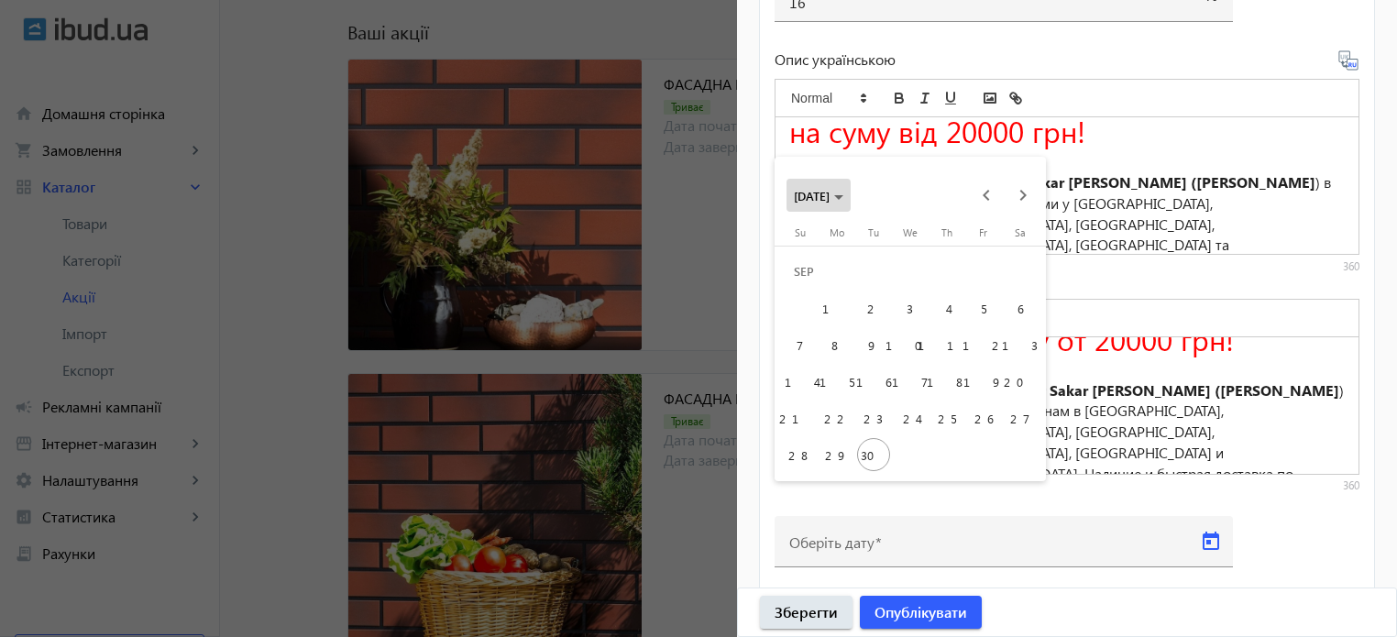
click at [843, 203] on span "[DATE]" at bounding box center [819, 196] width 50 height 16
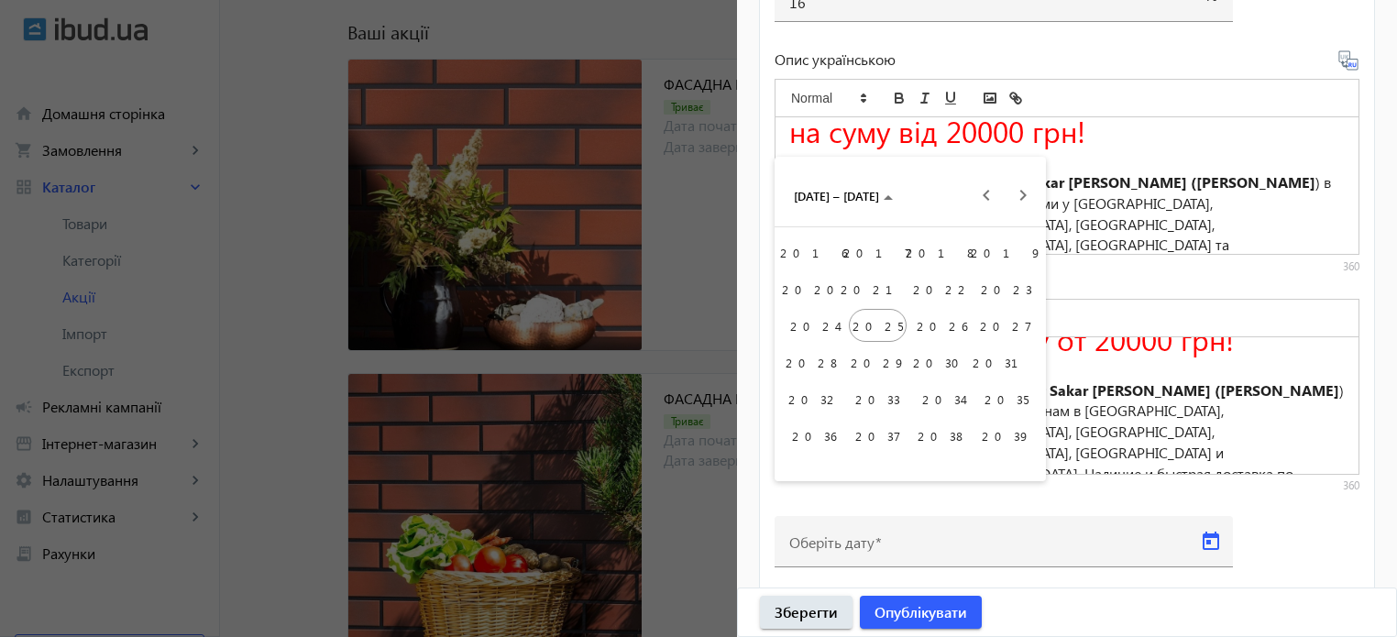
click at [938, 325] on span "2026" at bounding box center [942, 325] width 58 height 33
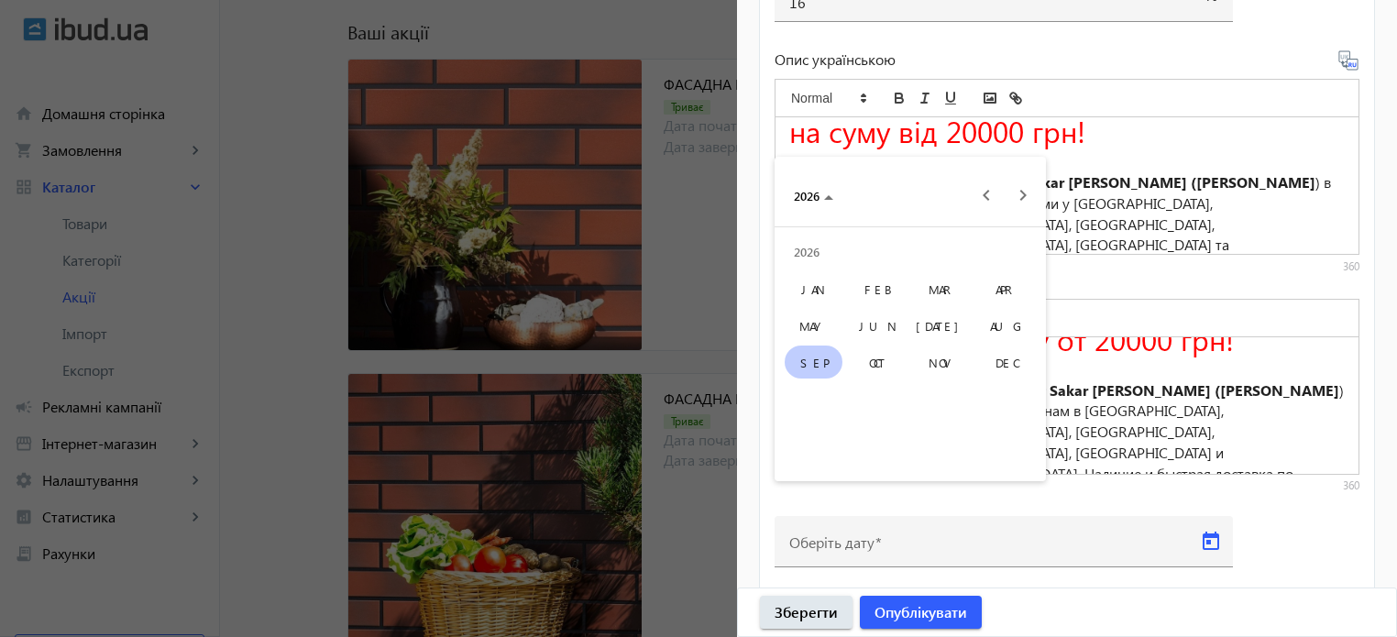
click at [1016, 367] on span "DEC" at bounding box center [1006, 362] width 58 height 33
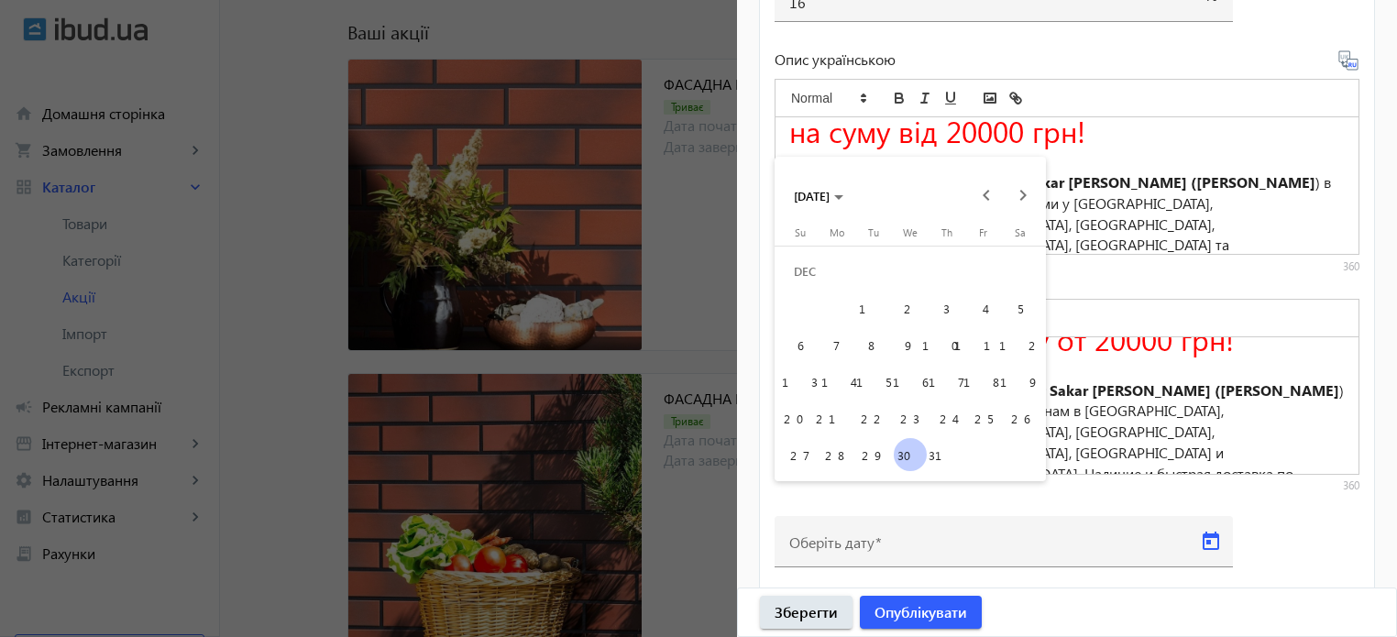
click at [959, 455] on span "31" at bounding box center [946, 454] width 33 height 33
type input "[DATE]"
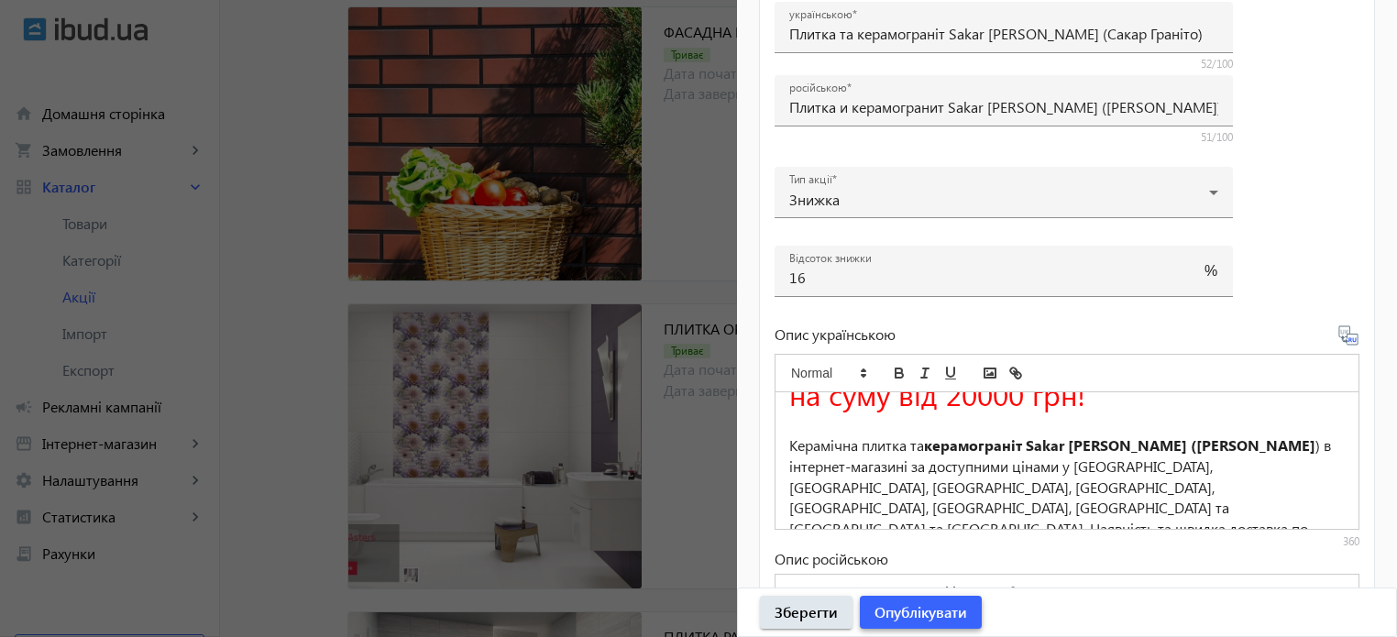
click at [932, 615] on span "Опублікувати" at bounding box center [921, 612] width 93 height 20
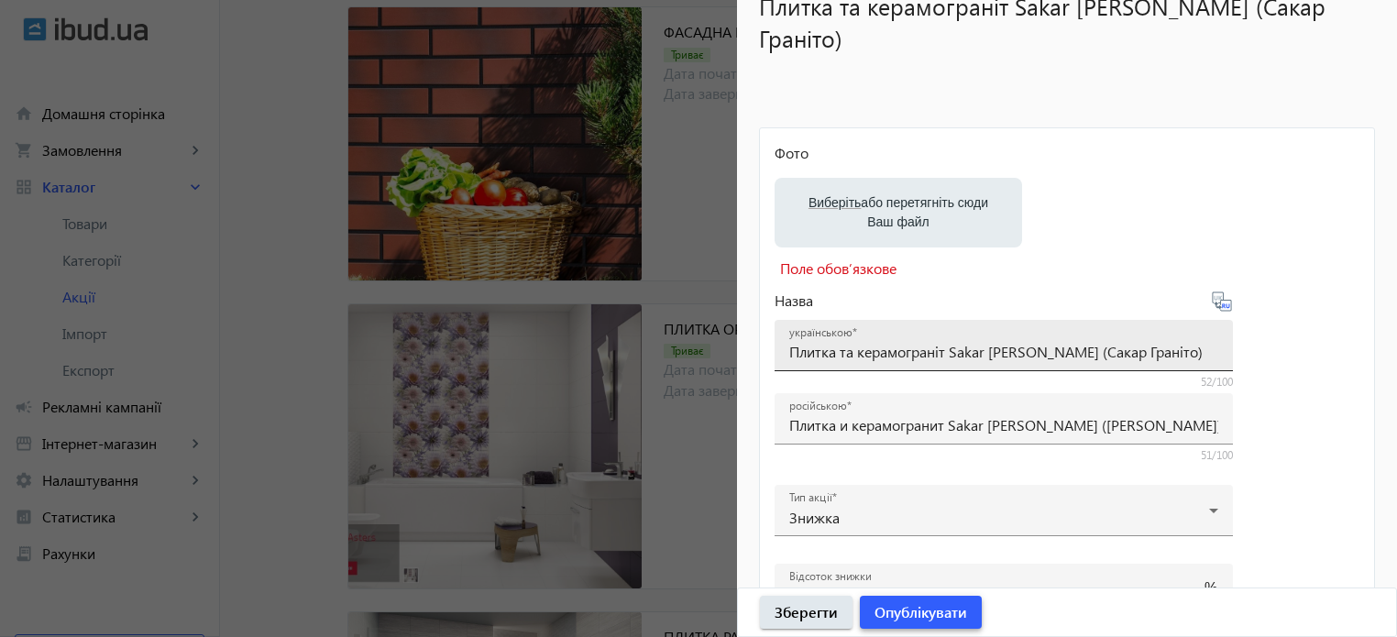
scroll to position [0, 0]
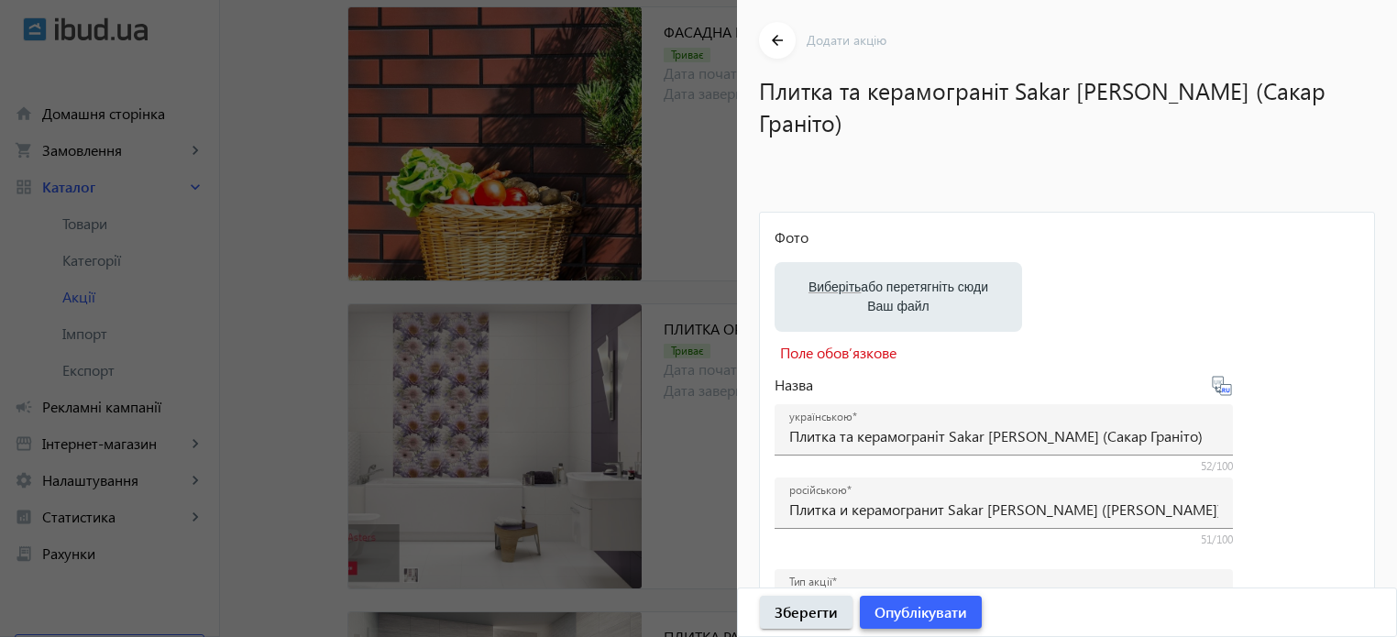
click at [941, 617] on span "Опублікувати" at bounding box center [921, 612] width 93 height 20
click at [809, 613] on span "Зберегти" at bounding box center [806, 612] width 63 height 20
drag, startPoint x: 1016, startPoint y: 84, endPoint x: 1148, endPoint y: 98, distance: 132.7
click at [1148, 98] on h1 "Плитка та керамограніт Sakar [PERSON_NAME] (Сакар Граніто)" at bounding box center [1058, 106] width 598 height 64
copy h1 "Sakar [PERSON_NAME]"
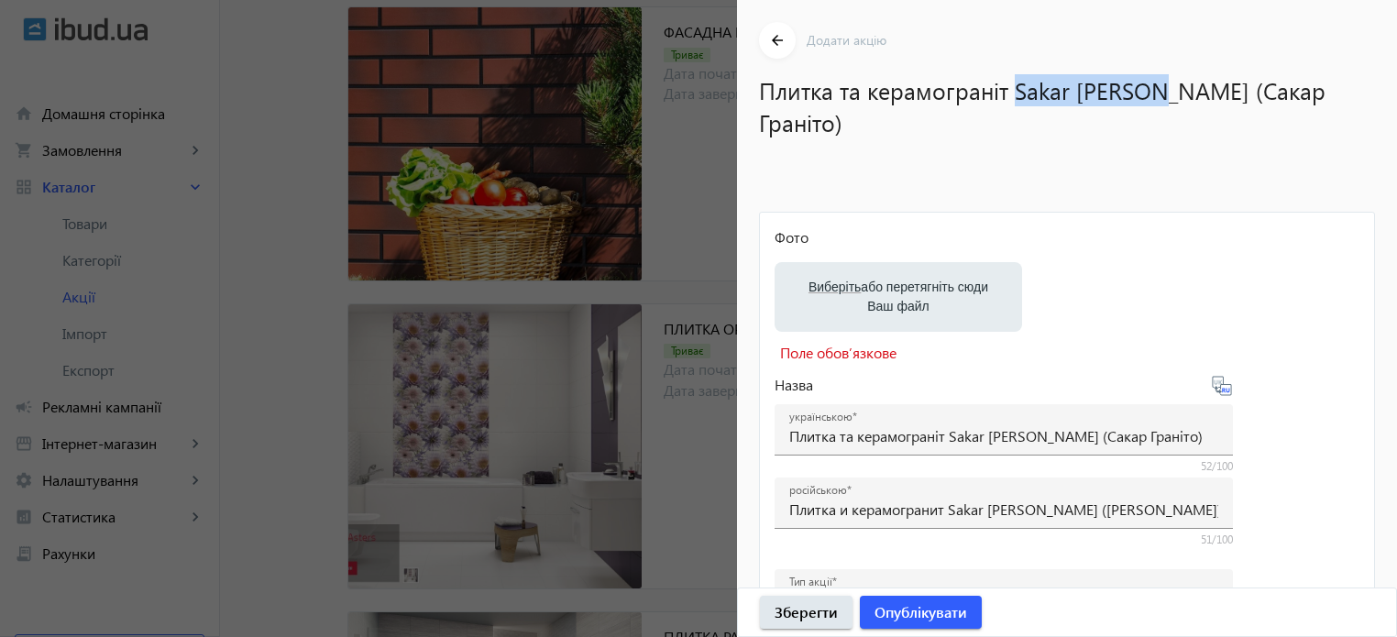
click at [896, 278] on label "Виберіть або перетягніть сюди Ваш файл" at bounding box center [898, 296] width 218 height 51
click at [896, 288] on input "Виберіть або перетягніть сюди Ваш файл" at bounding box center [898, 299] width 218 height 22
type input "C:\fakepath\plitka-sakar-granito.jpg"
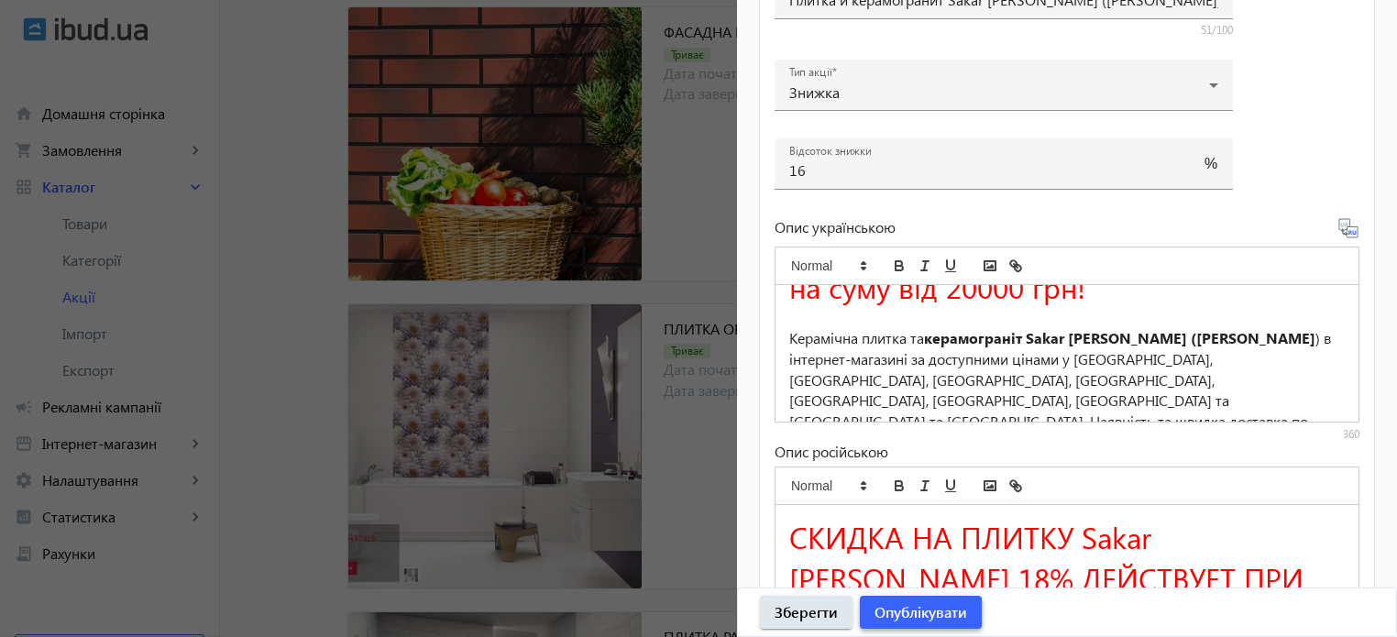
scroll to position [642, 0]
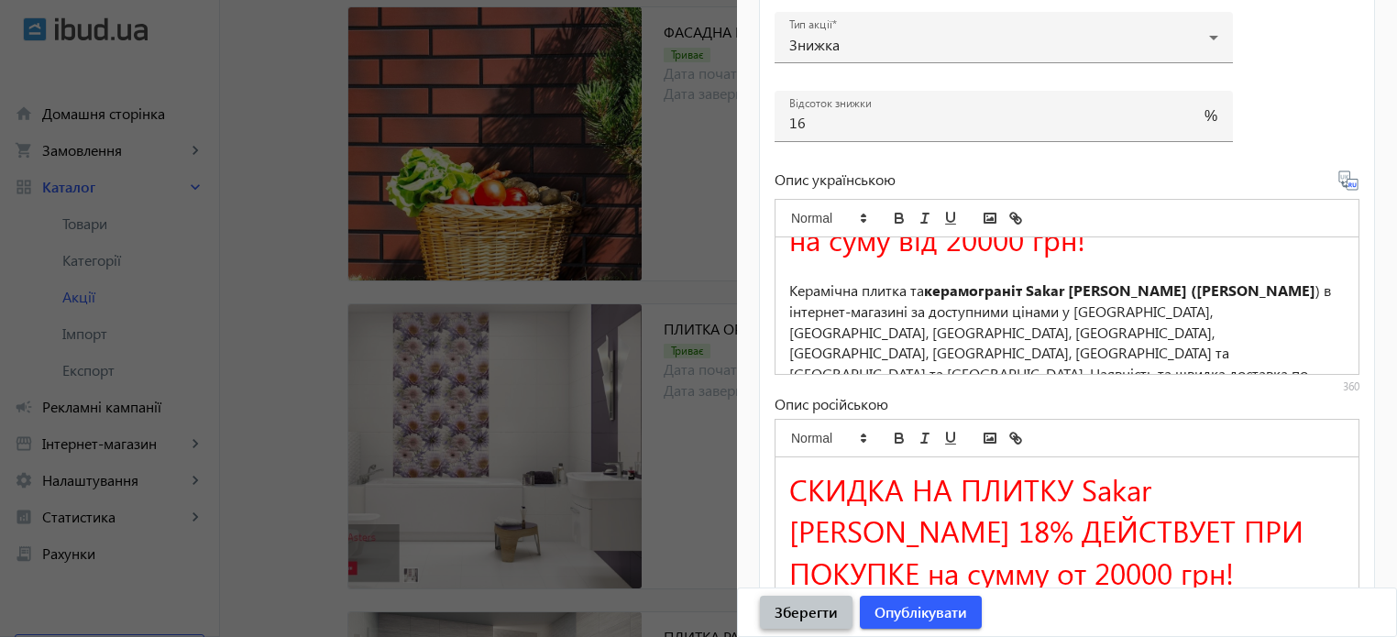
click at [795, 612] on span "Зберегти" at bounding box center [806, 612] width 63 height 20
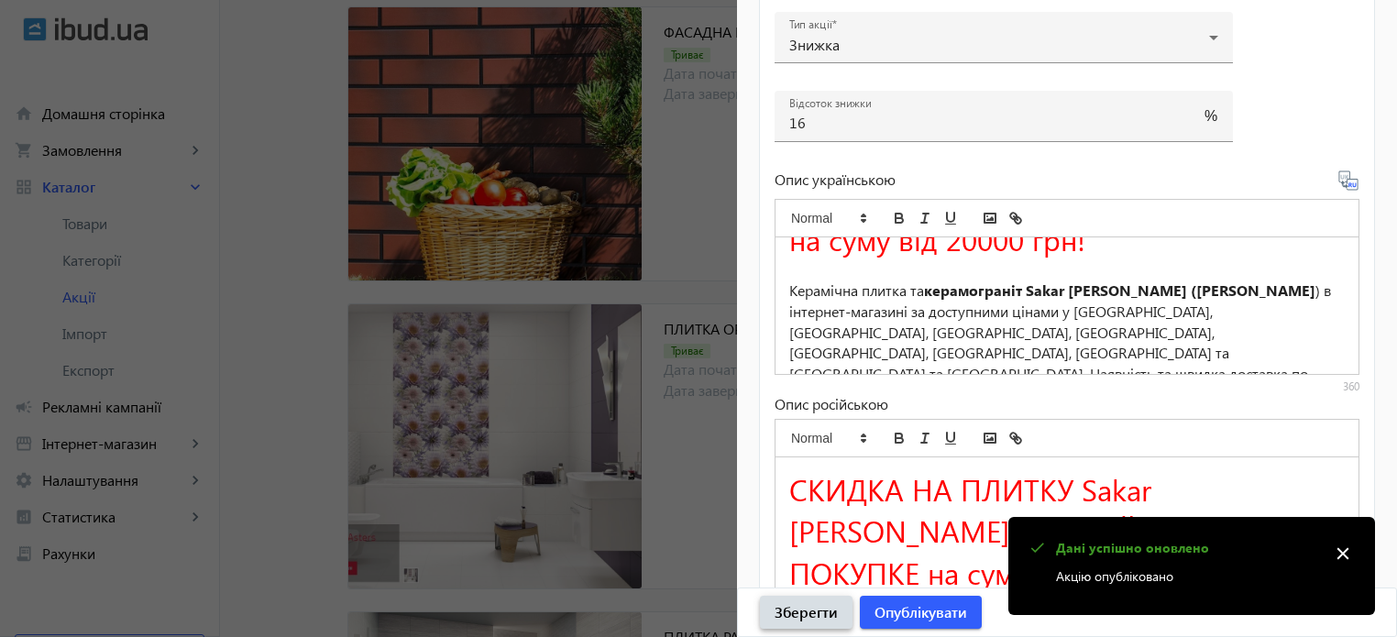
click at [818, 613] on span "Зберегти" at bounding box center [806, 612] width 63 height 20
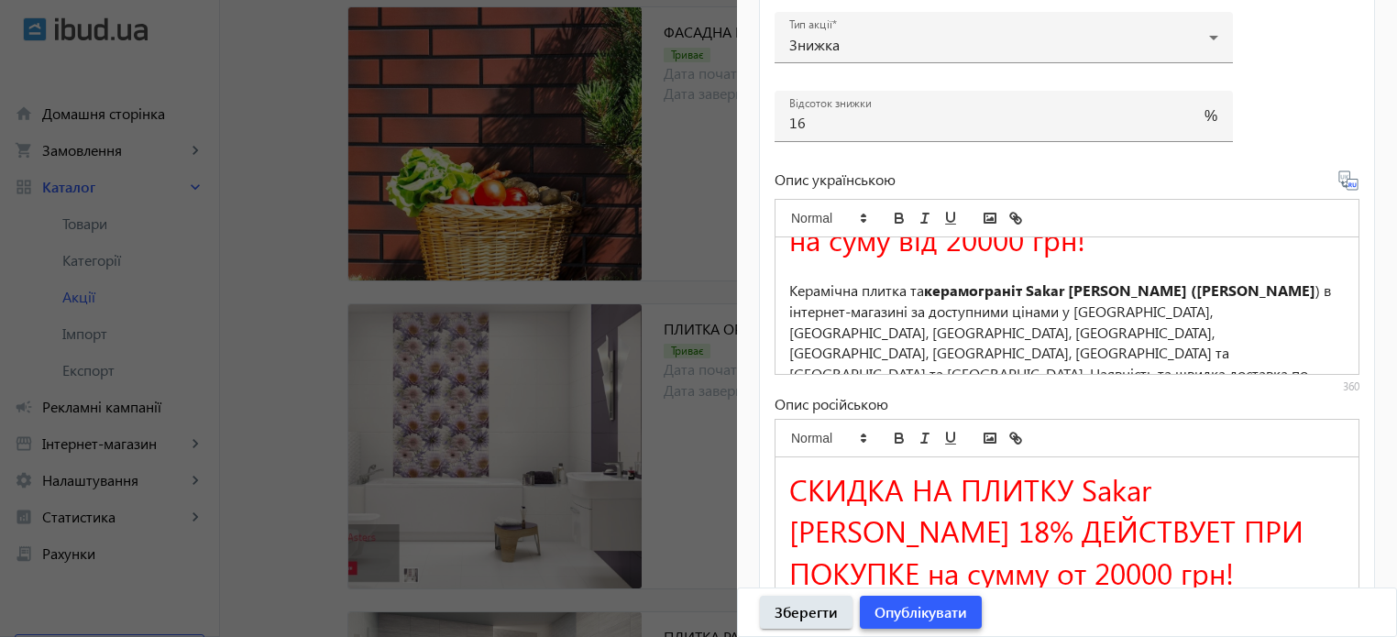
click at [904, 613] on span "Опублікувати" at bounding box center [921, 612] width 93 height 20
click at [697, 185] on div at bounding box center [698, 318] width 1397 height 637
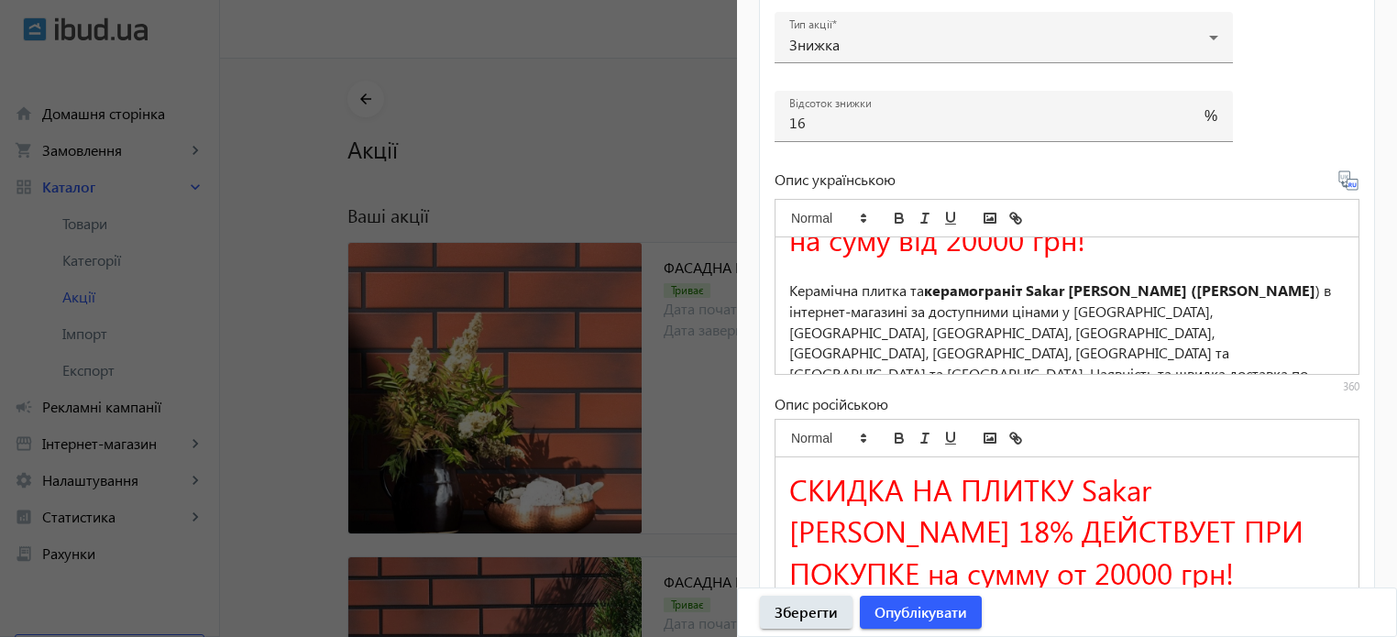
scroll to position [0, 0]
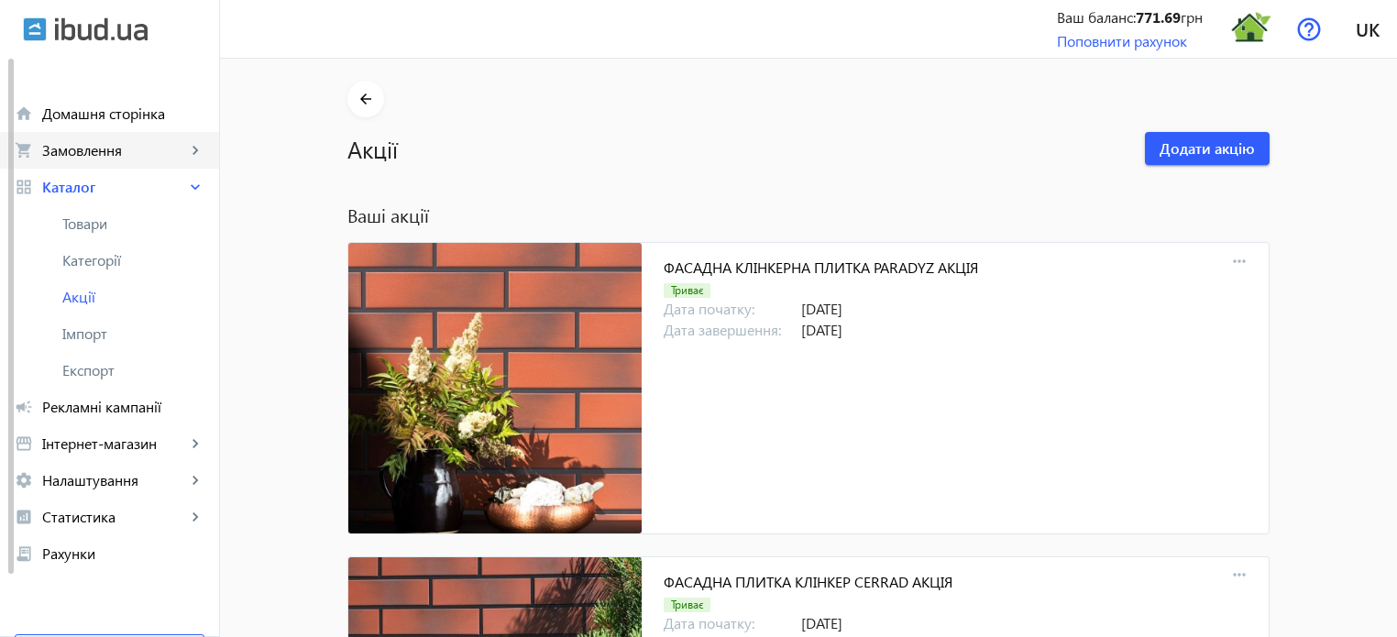
click at [118, 157] on span "Замовлення" at bounding box center [114, 150] width 144 height 18
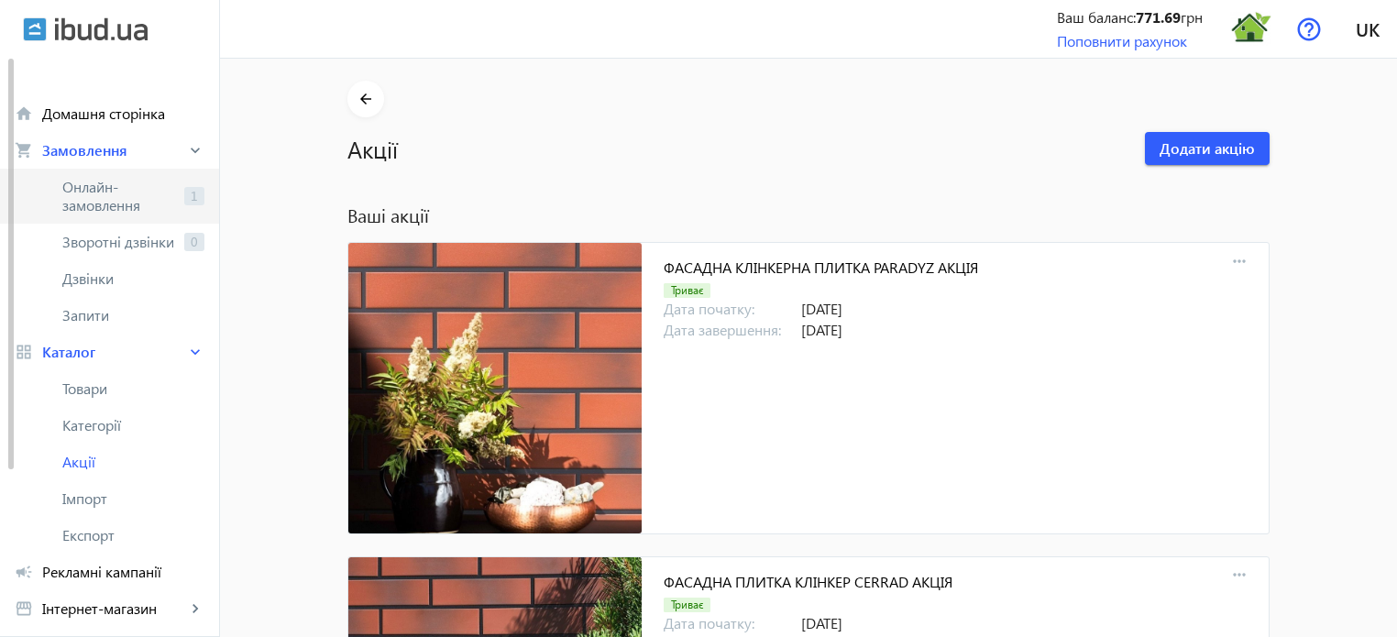
click at [132, 193] on span "Онлайн-замовлення" at bounding box center [119, 196] width 115 height 37
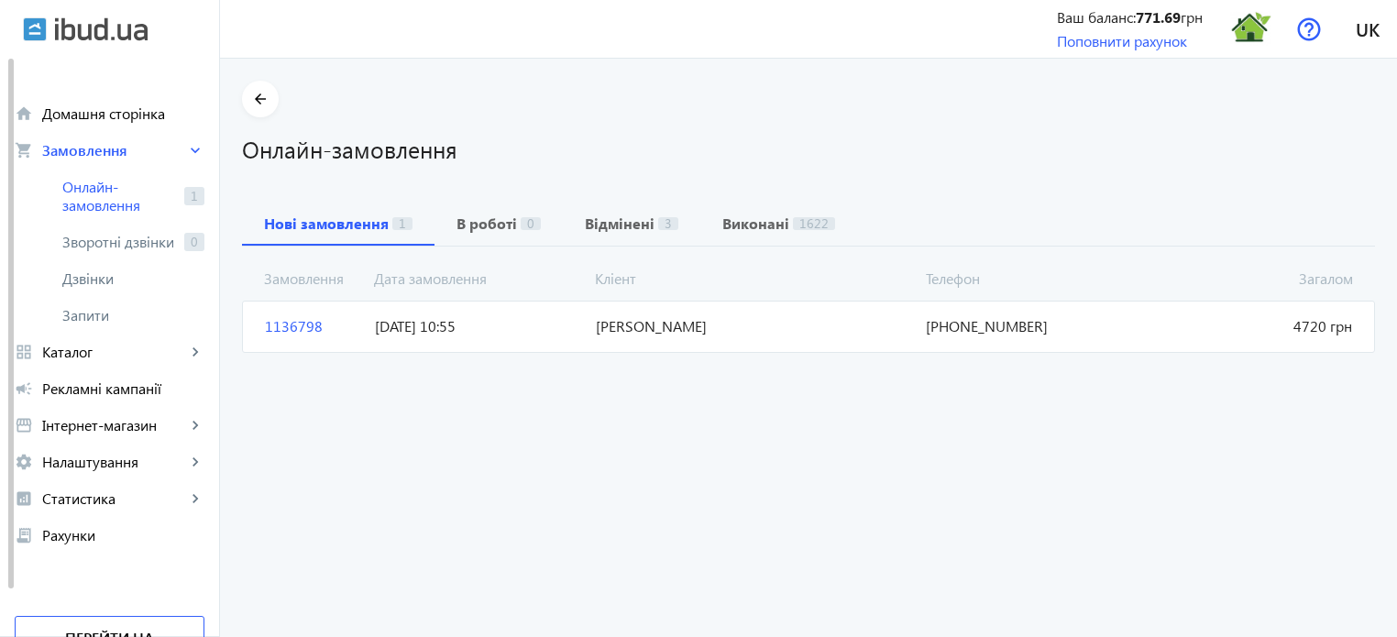
click at [294, 323] on span "1136798" at bounding box center [313, 326] width 110 height 20
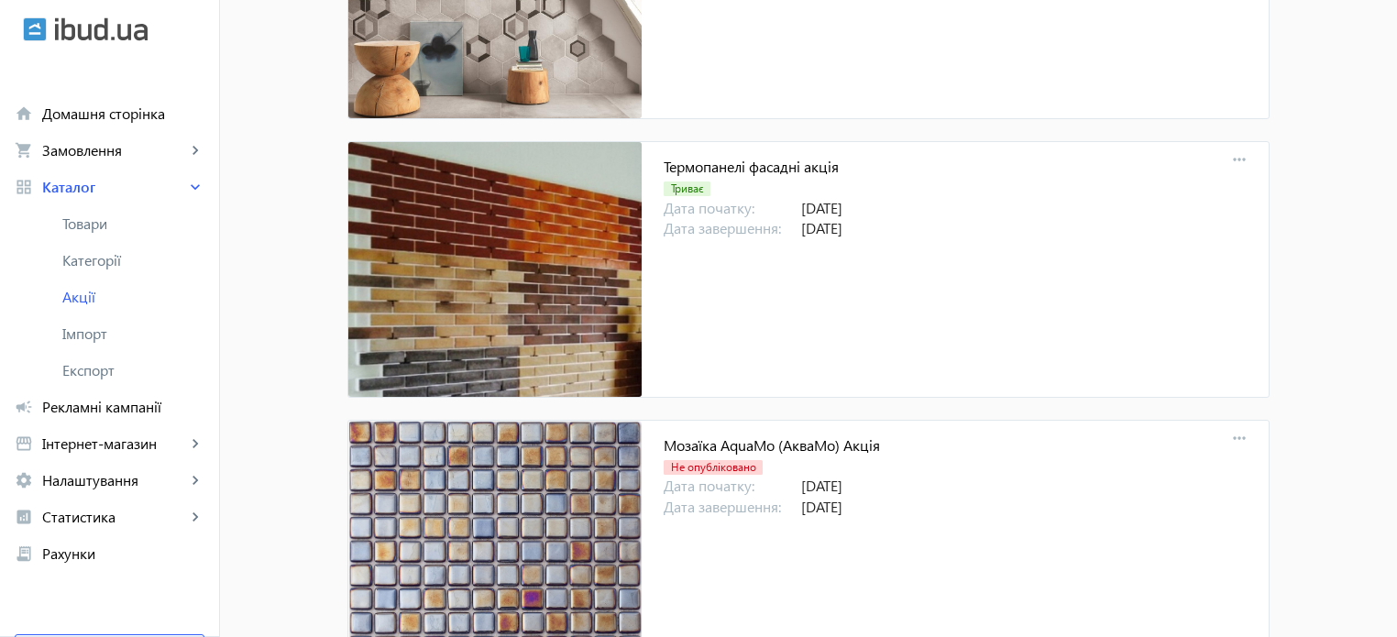
scroll to position [19578, 0]
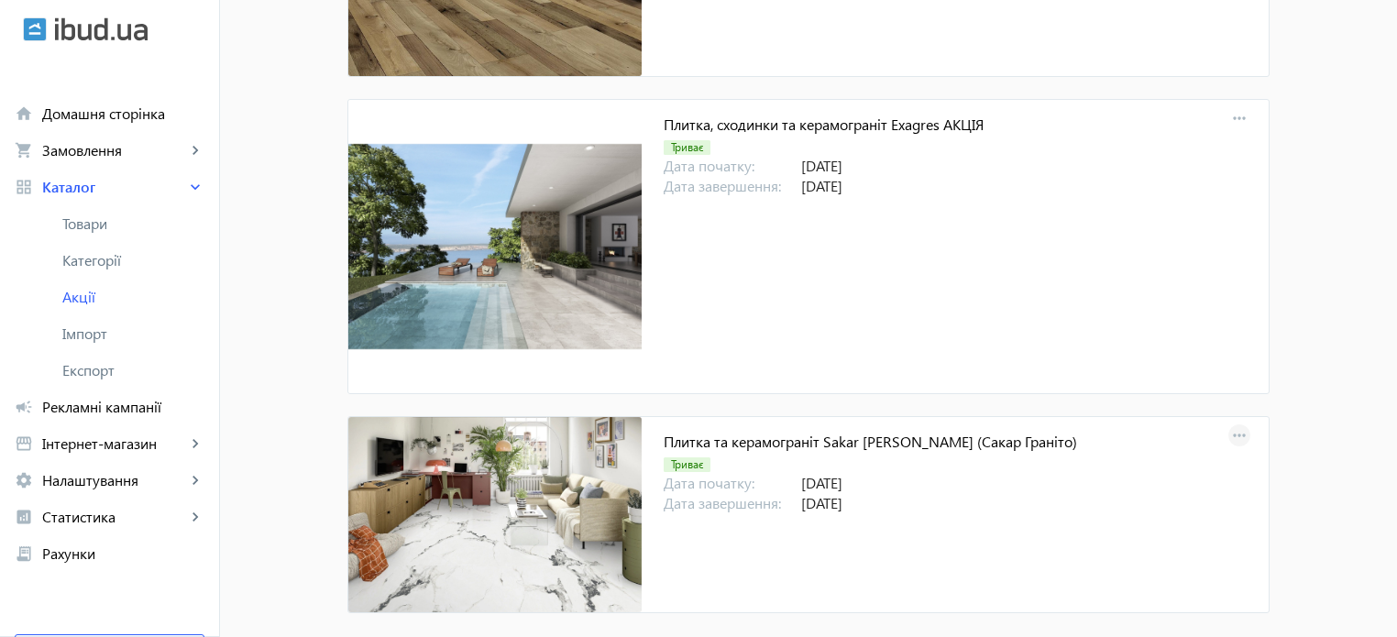
click at [1243, 424] on mat-icon "more_horiz" at bounding box center [1240, 437] width 26 height 26
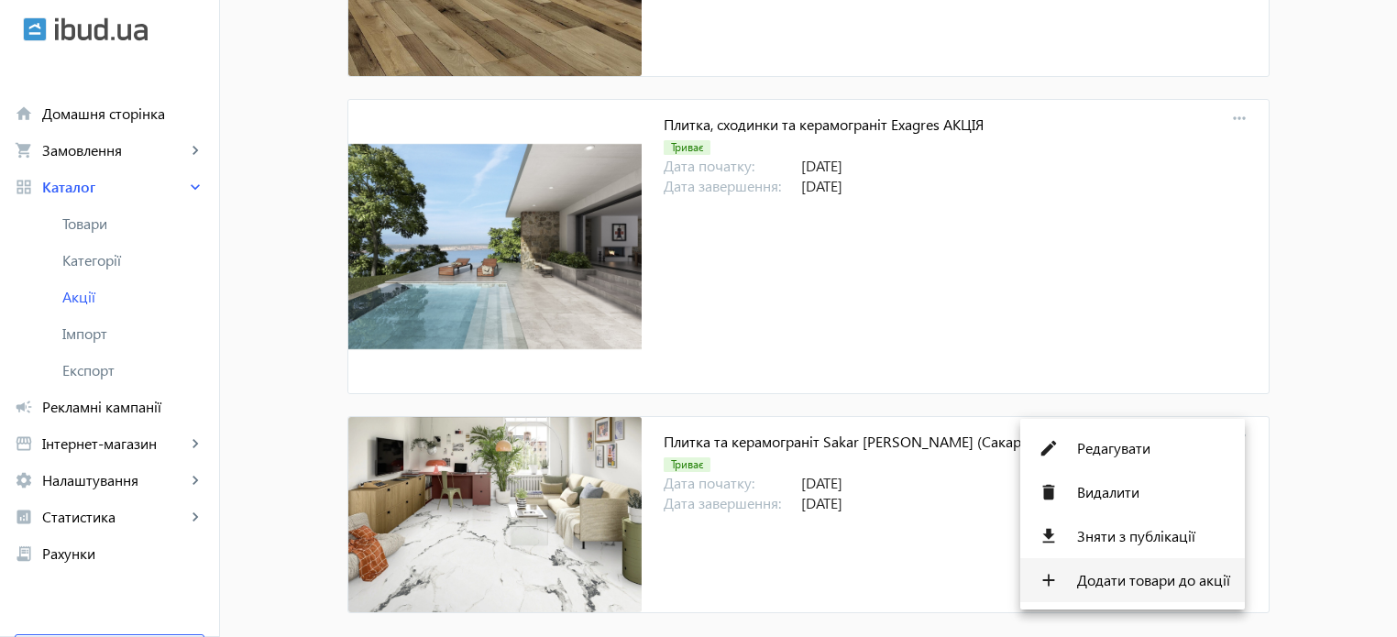
click at [1147, 585] on span "Додати товари до акції" at bounding box center [1153, 580] width 153 height 15
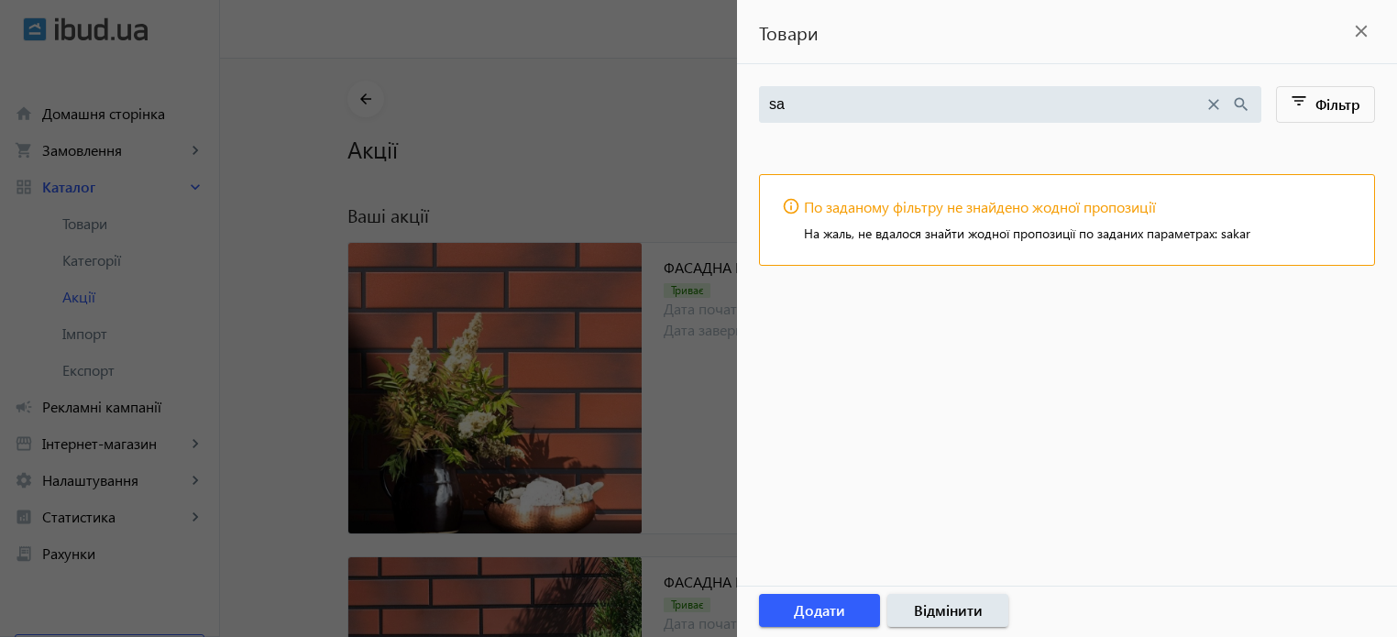
type input "s"
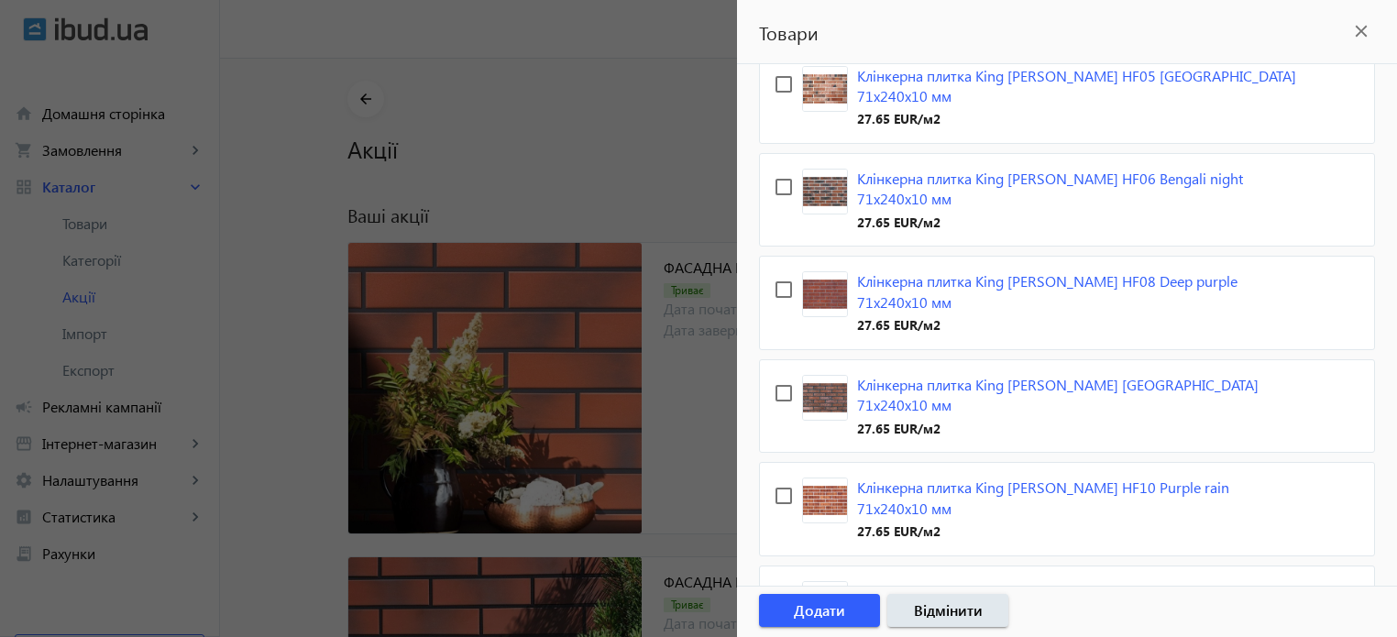
scroll to position [5177, 0]
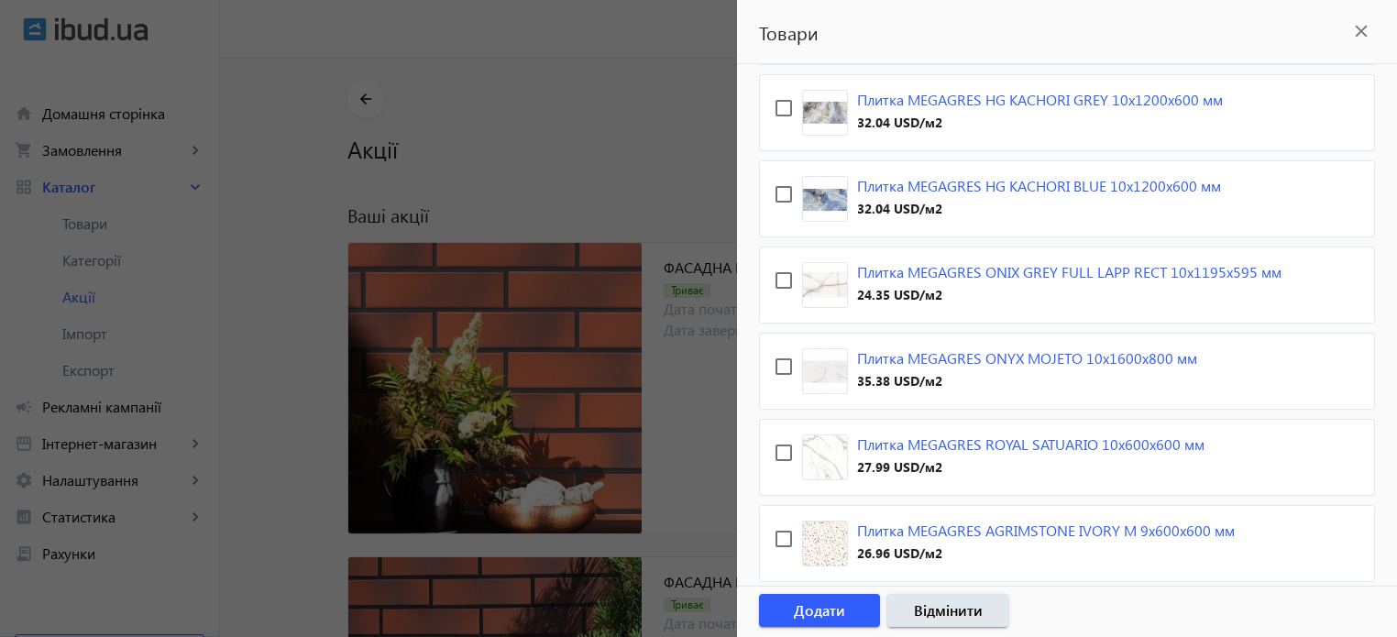
scroll to position [4422, 0]
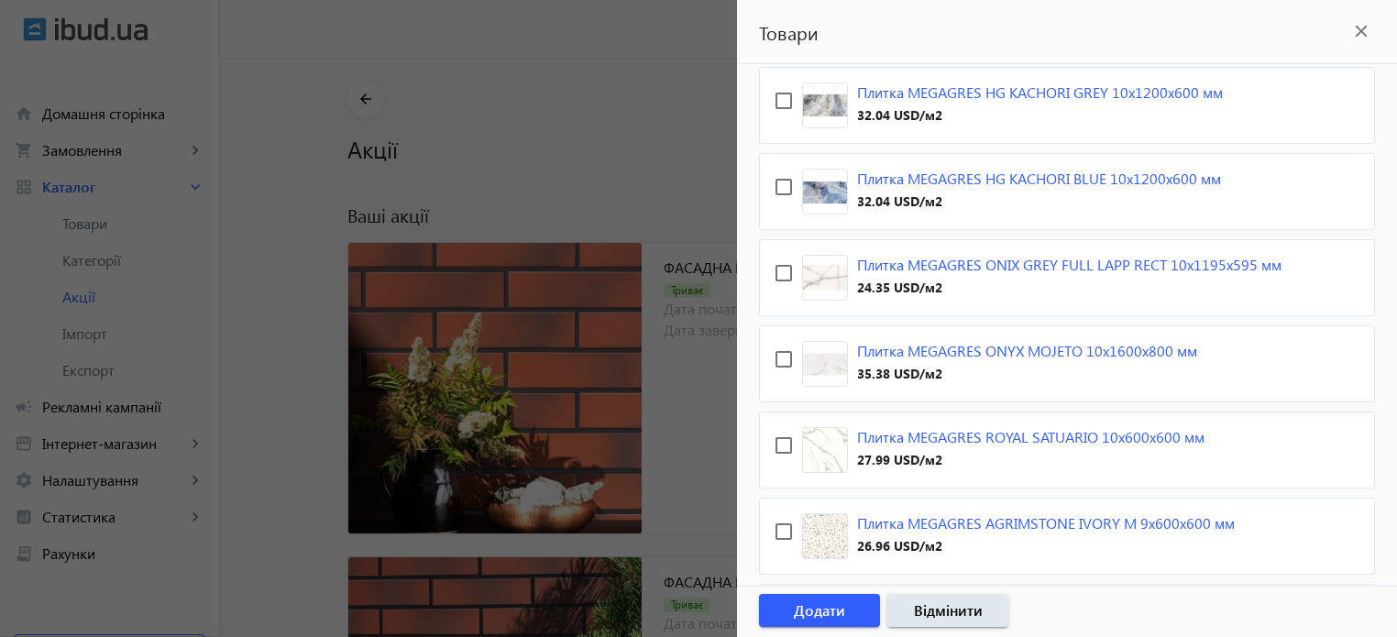
click at [1360, 32] on mat-icon "close" at bounding box center [1362, 31] width 28 height 28
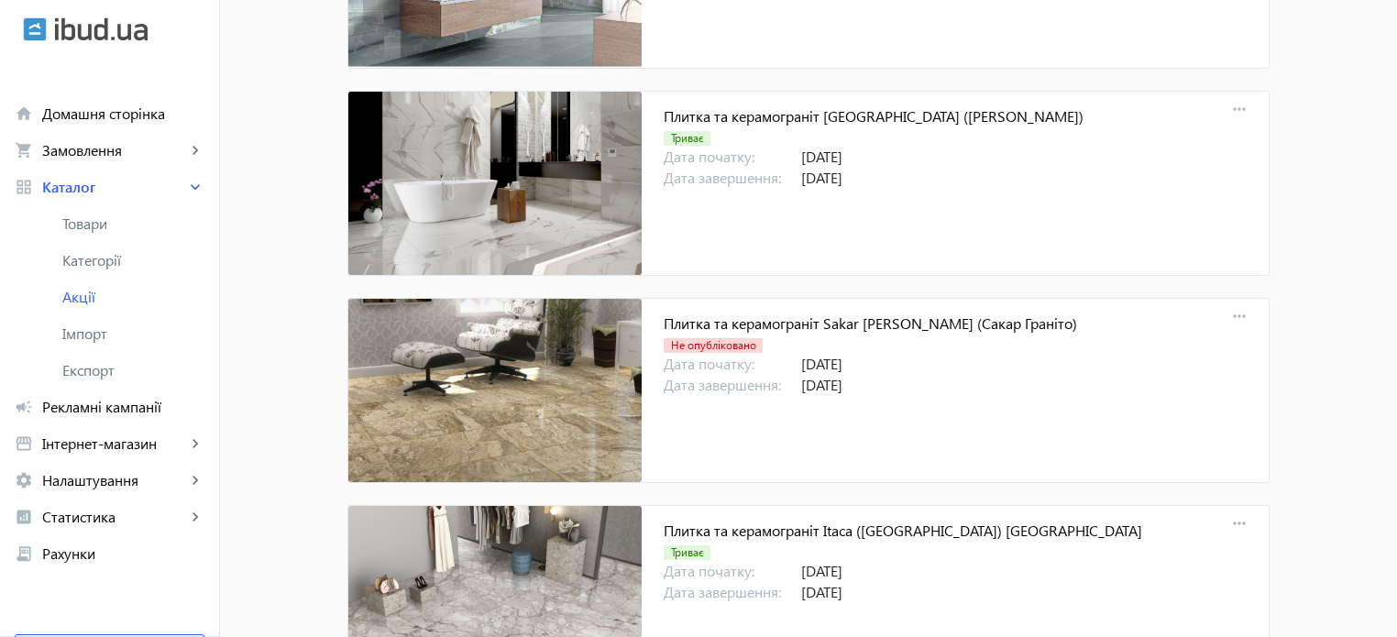
scroll to position [17469, 0]
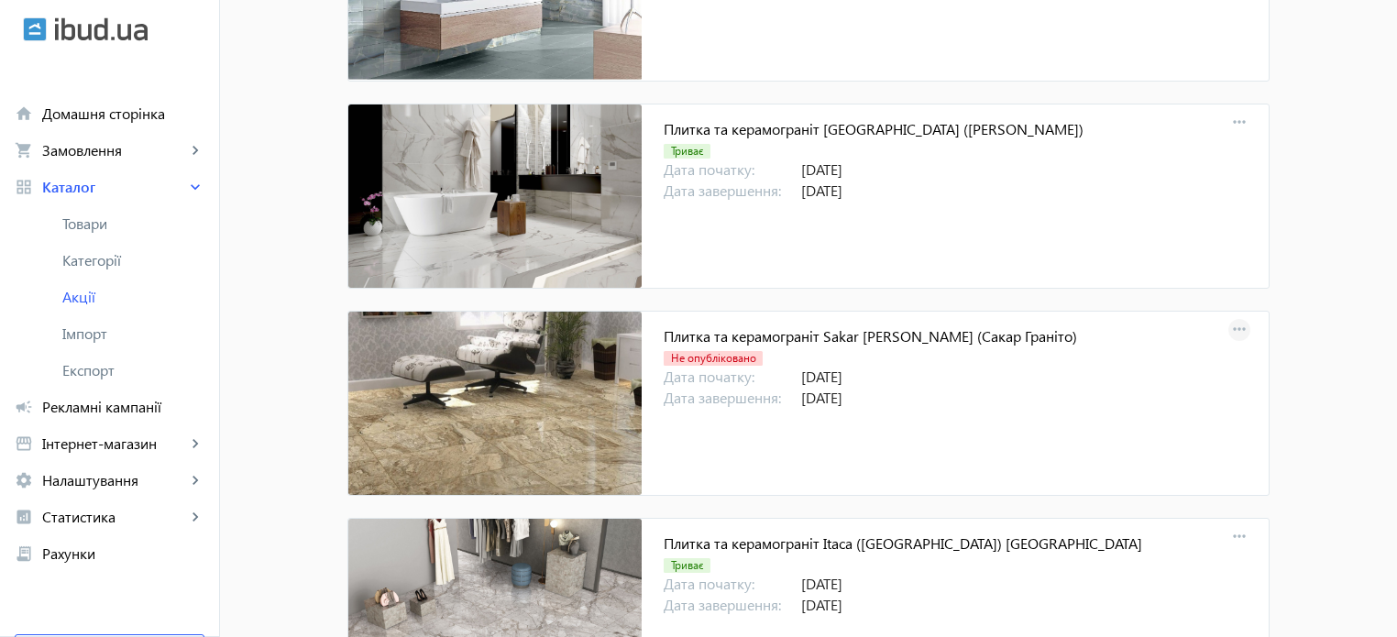
click at [1233, 317] on mat-icon "more_horiz" at bounding box center [1240, 330] width 26 height 26
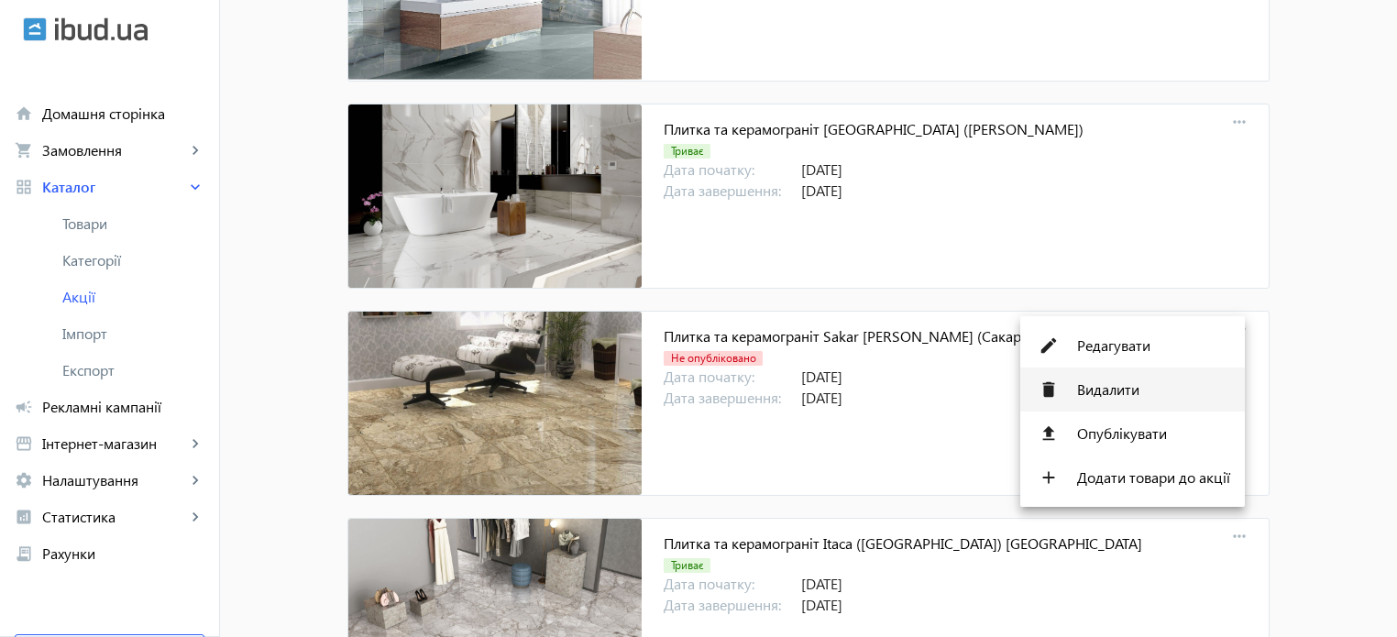
click at [1125, 388] on span "Видалити" at bounding box center [1153, 389] width 153 height 15
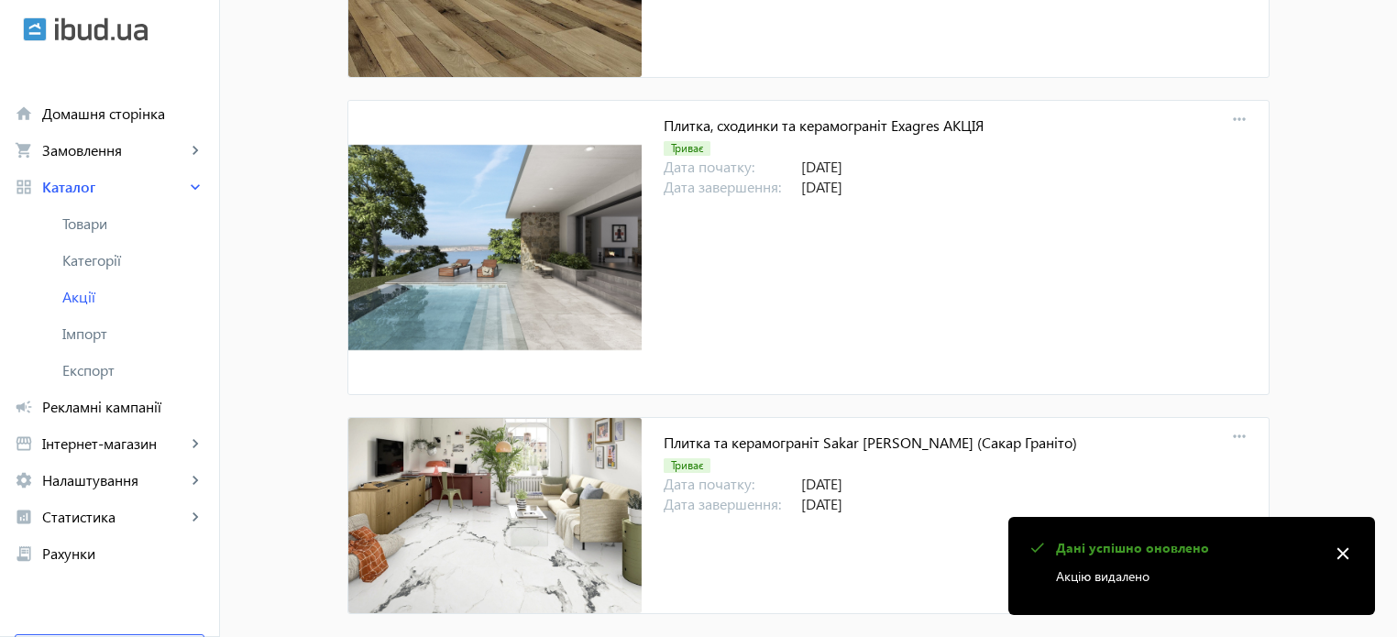
scroll to position [19371, 0]
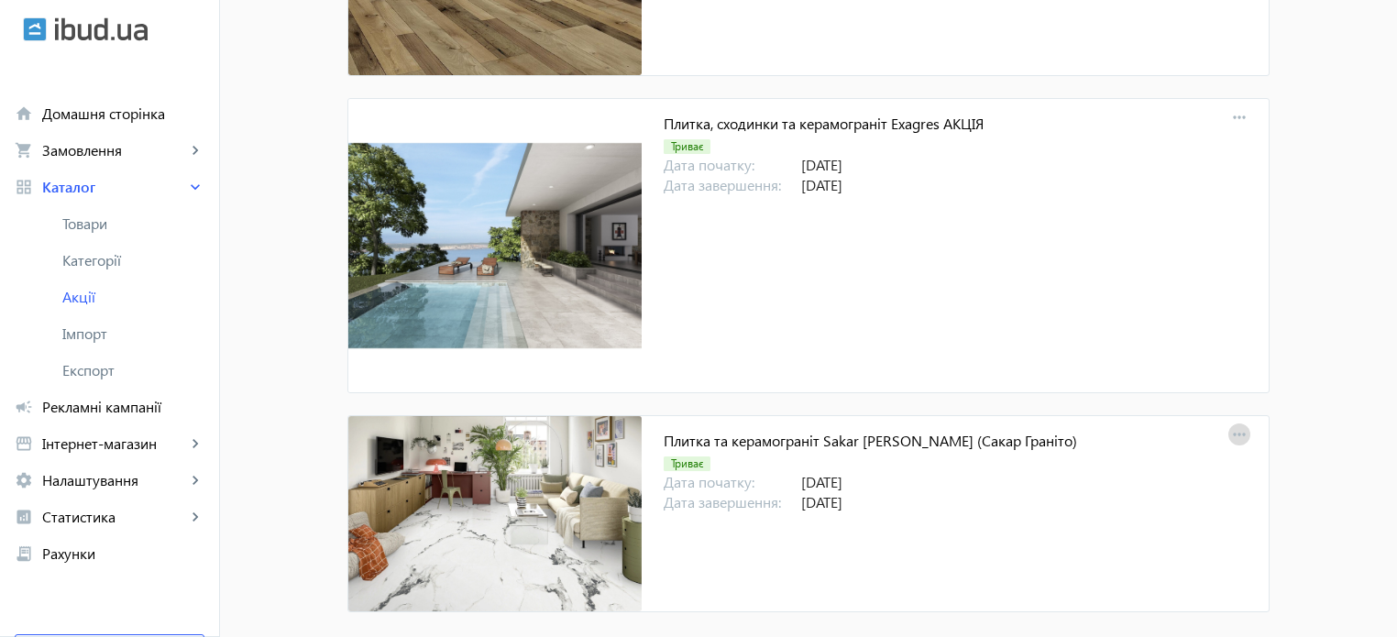
click at [1238, 423] on mat-icon "more_horiz" at bounding box center [1240, 436] width 26 height 26
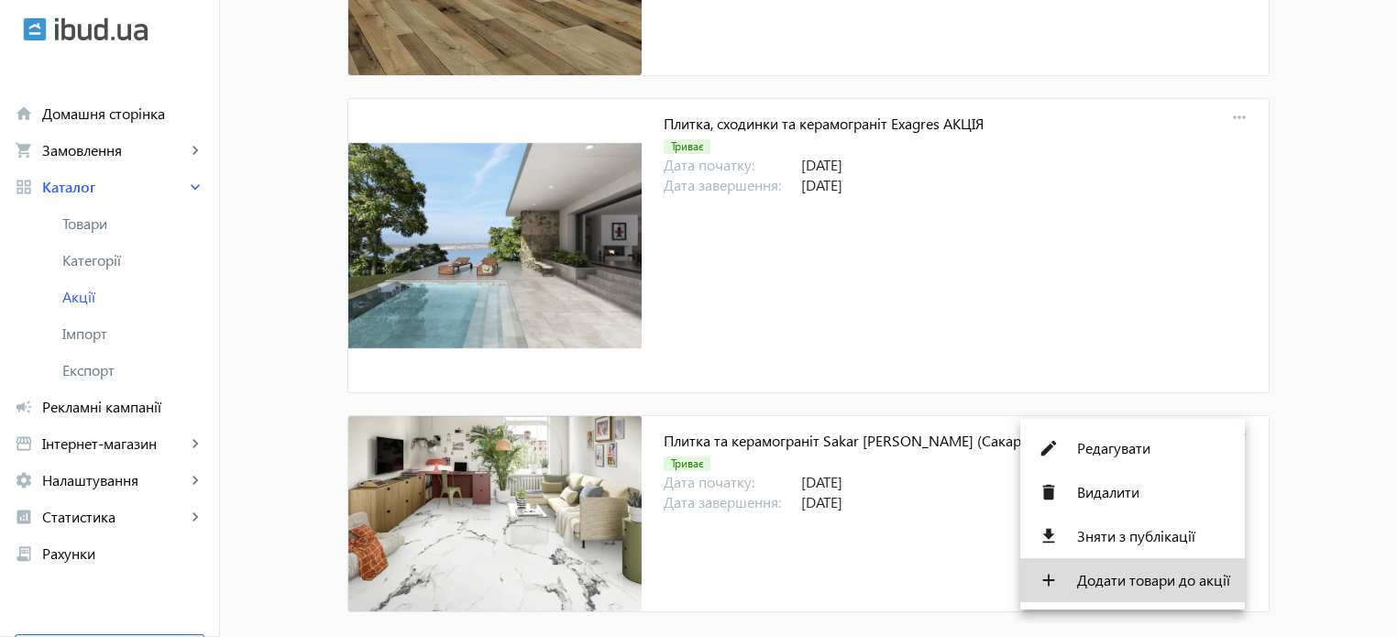
click at [1149, 576] on span "Додати товари до акції" at bounding box center [1153, 580] width 153 height 15
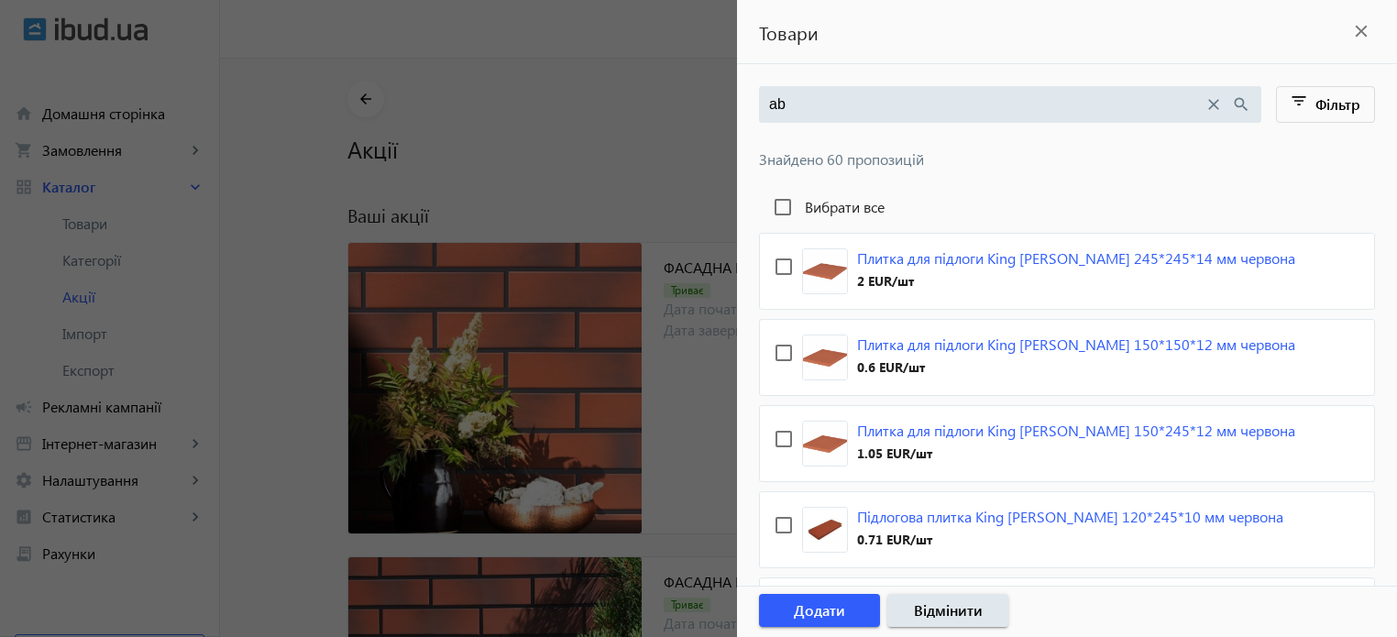
type input "a"
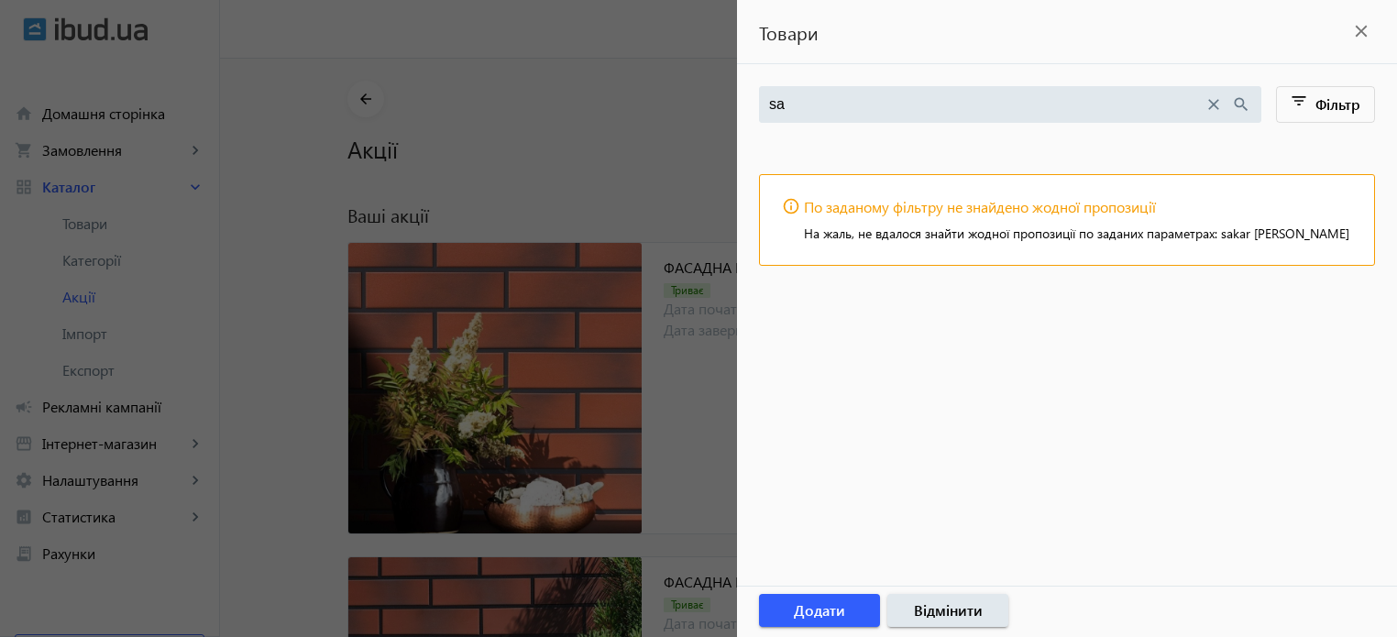
type input "s"
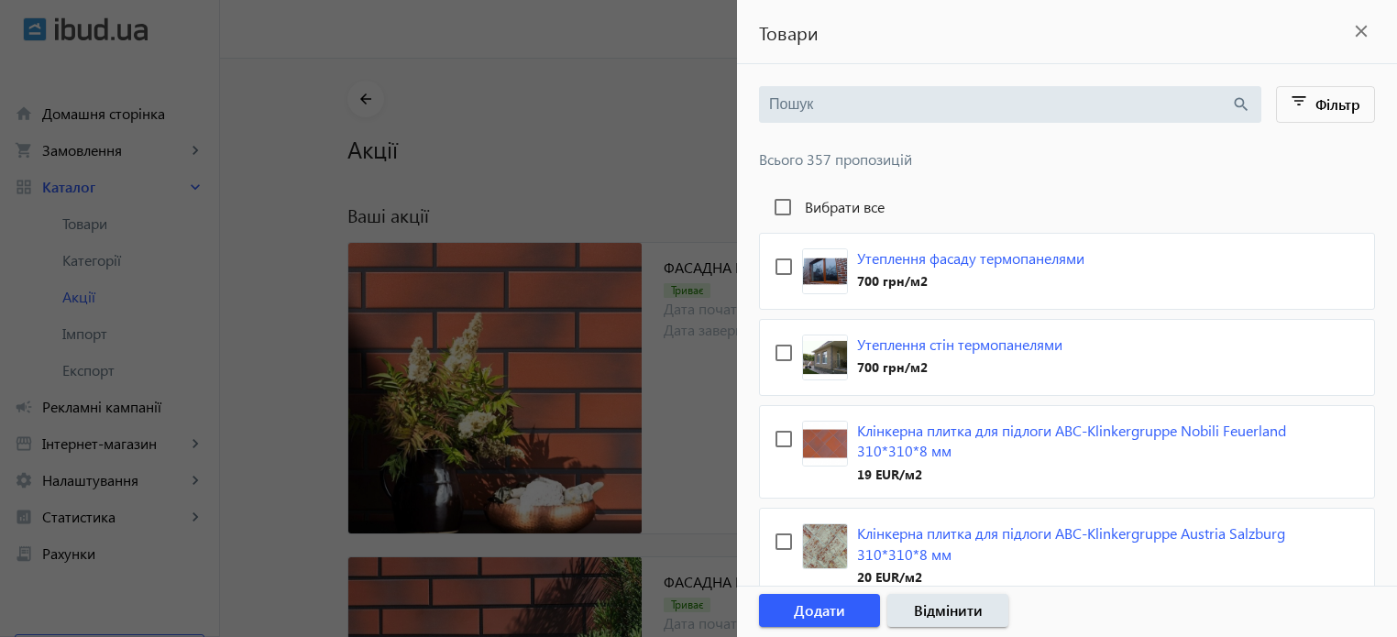
paste input "Sakar [PERSON_NAME]"
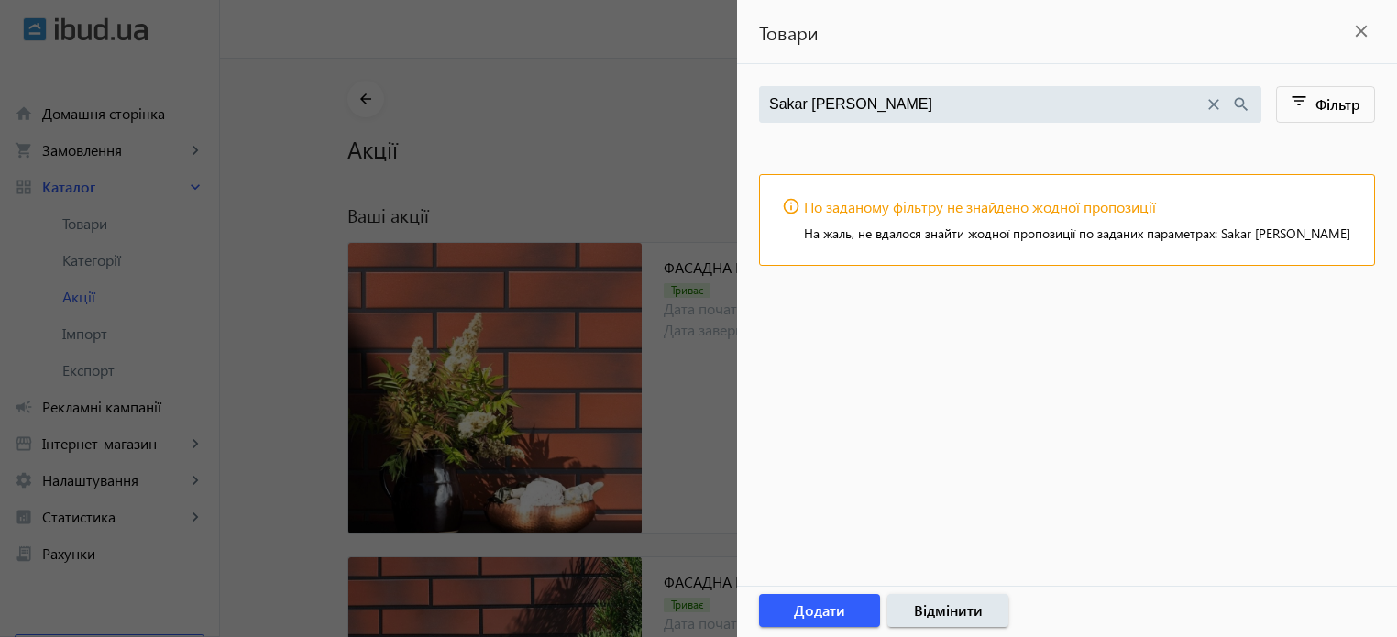
type input "Sakar [PERSON_NAME]"
click at [633, 122] on div at bounding box center [698, 318] width 1397 height 637
